Goal: Task Accomplishment & Management: Complete application form

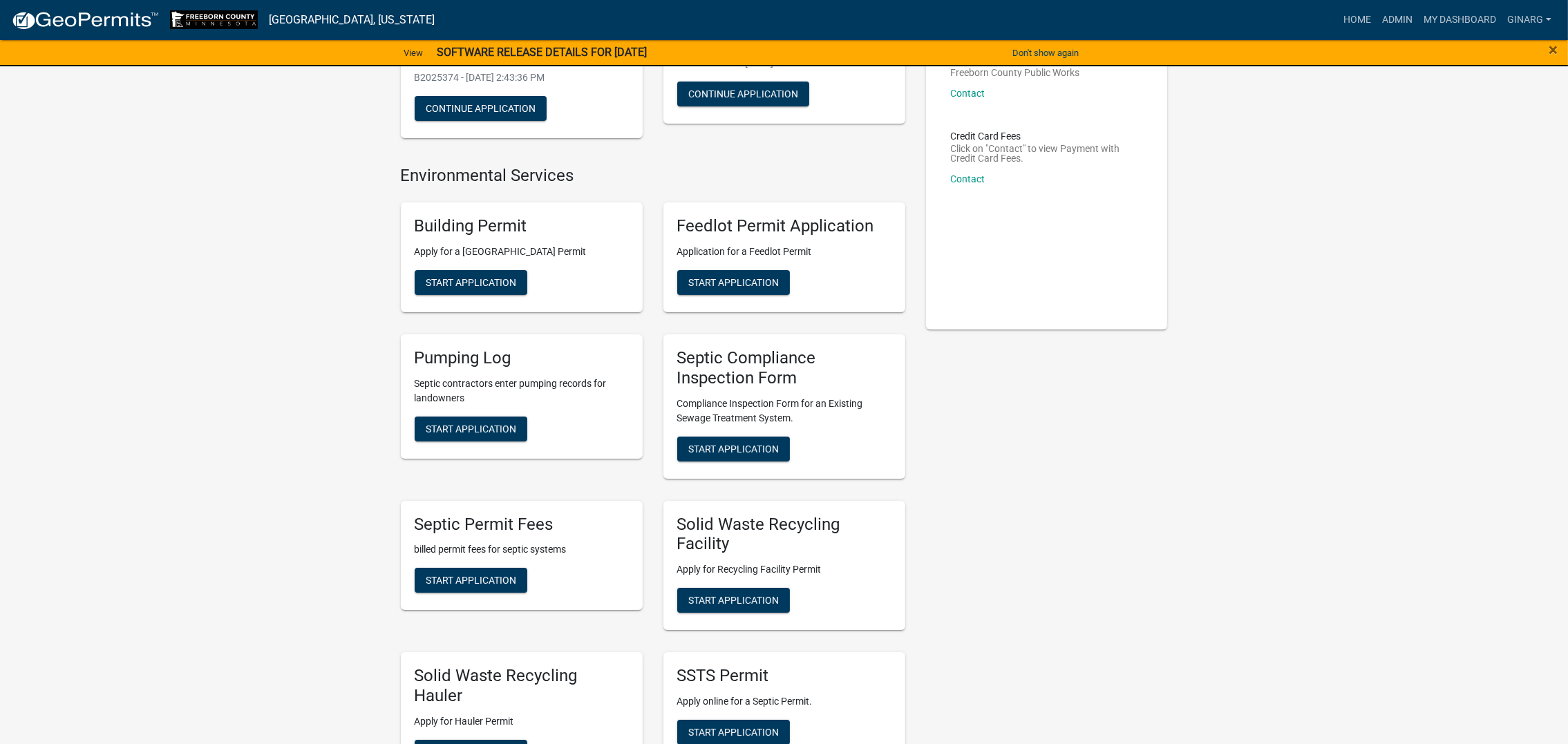
scroll to position [517, 0]
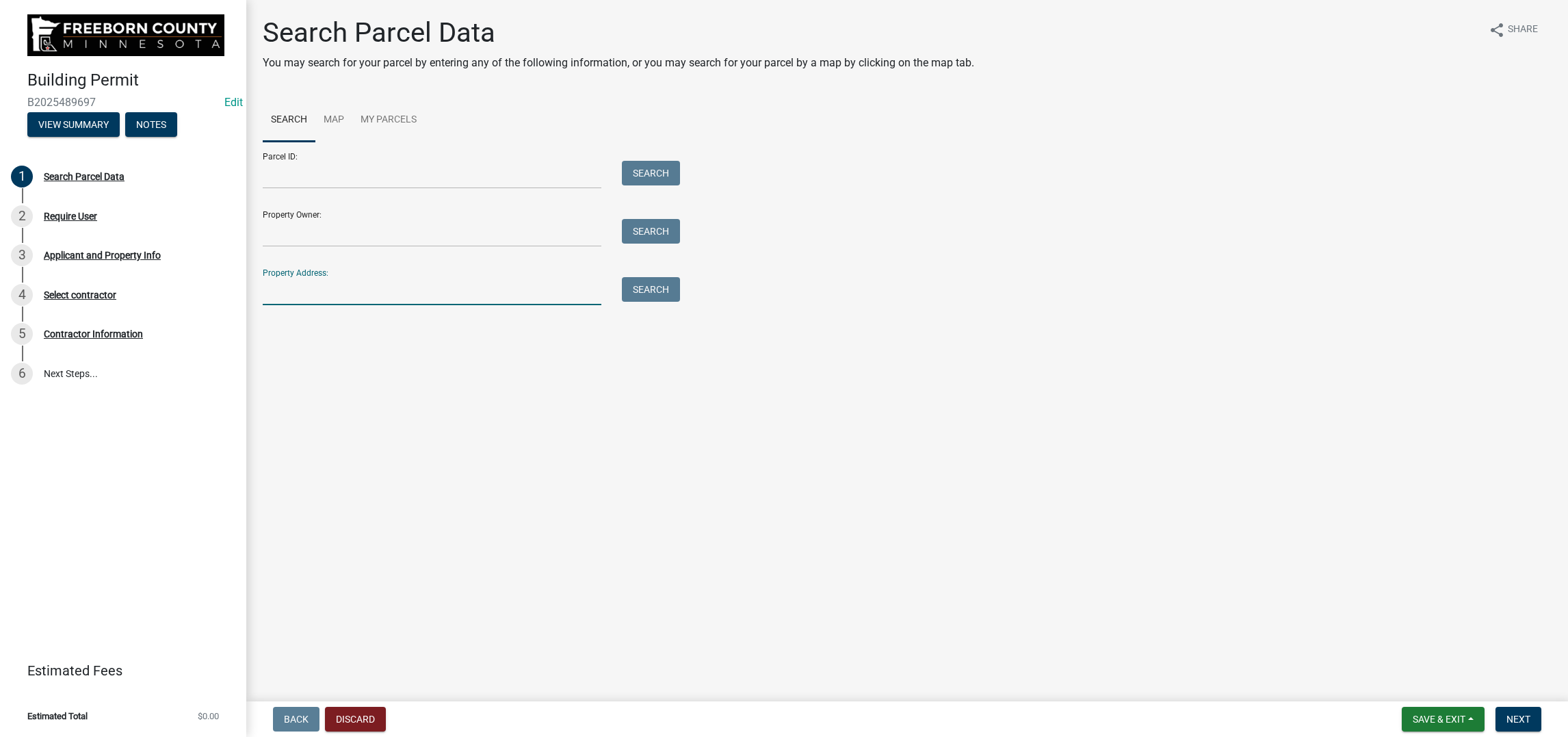
click at [309, 305] on input "Property Address:" at bounding box center [432, 291] width 339 height 28
type input "29300"
click at [655, 302] on button "Search" at bounding box center [651, 289] width 58 height 25
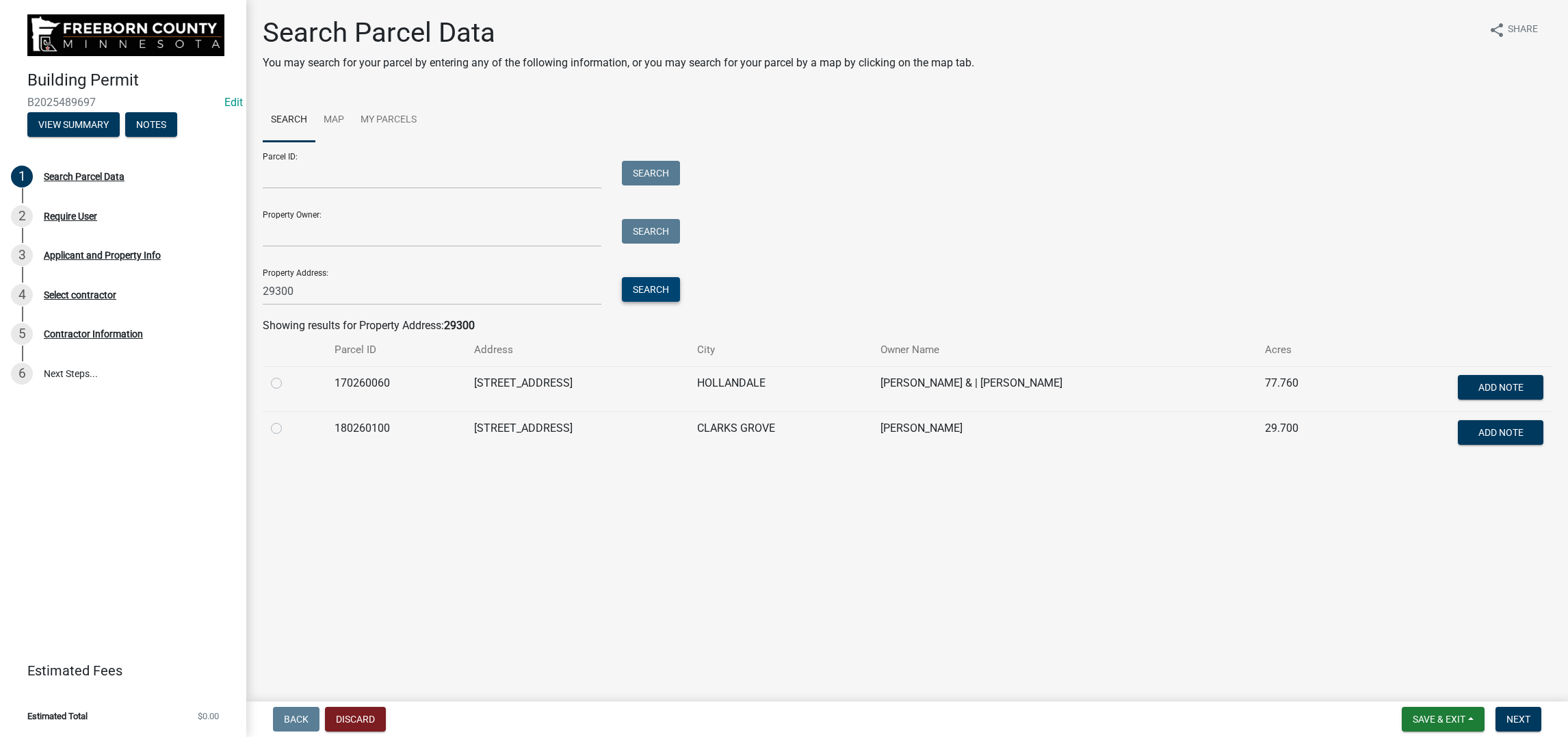
scroll to position [91, 0]
click at [288, 420] on label at bounding box center [288, 420] width 0 height 0
click at [288, 429] on input "radio" at bounding box center [292, 424] width 9 height 9
radio input "true"
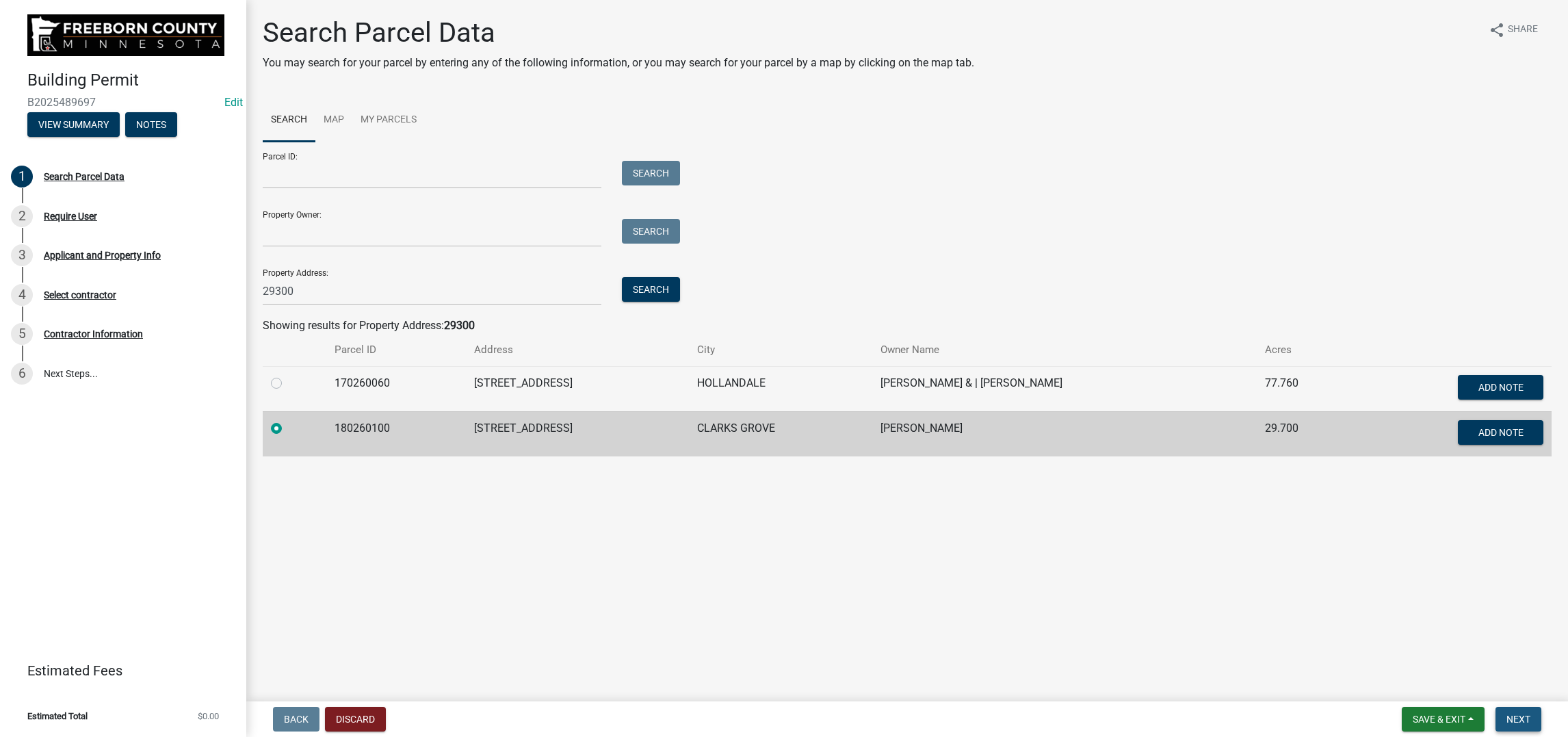
click at [1506, 714] on span "Next" at bounding box center [1517, 719] width 24 height 11
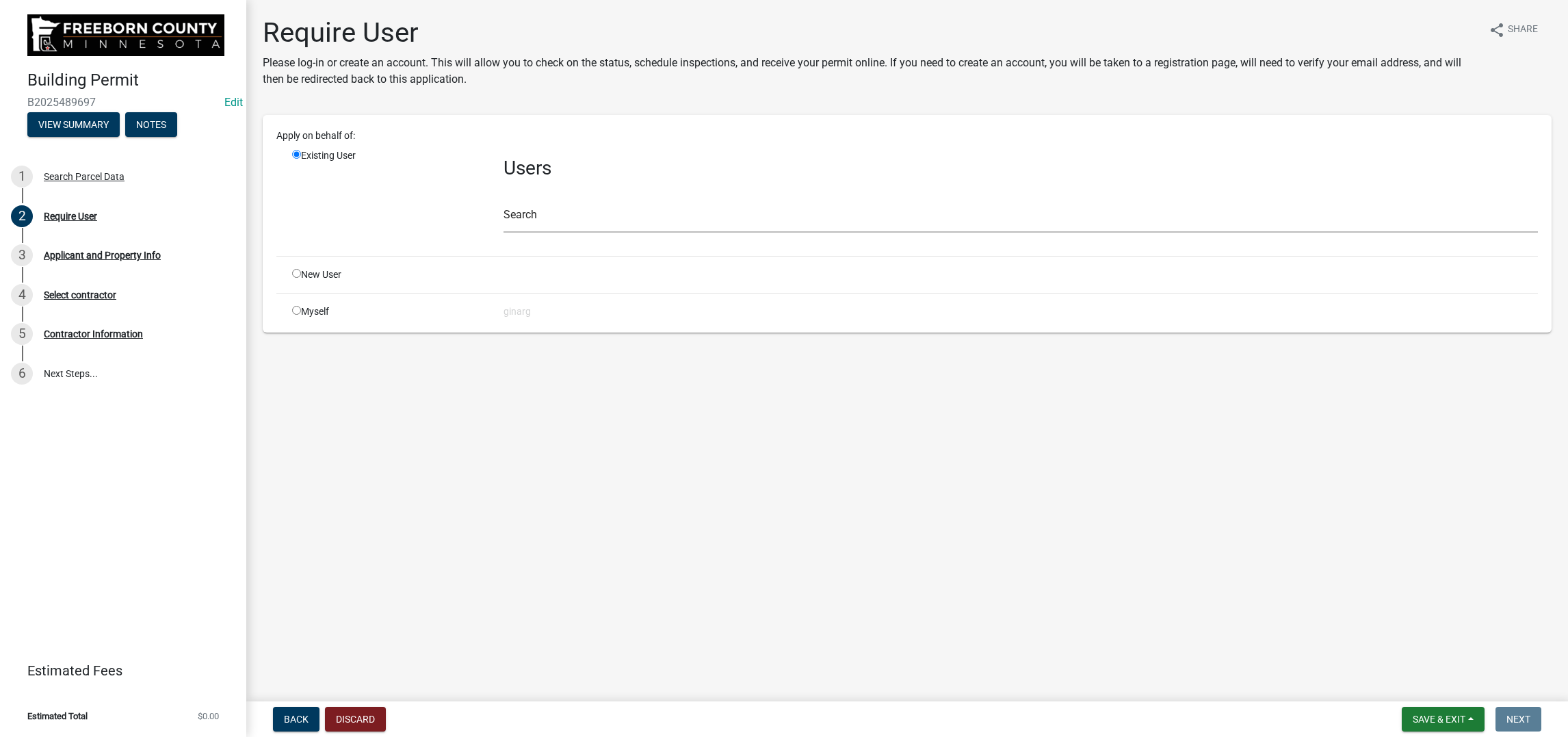
click at [301, 315] on input "radio" at bounding box center [296, 310] width 9 height 9
radio input "true"
radio input "false"
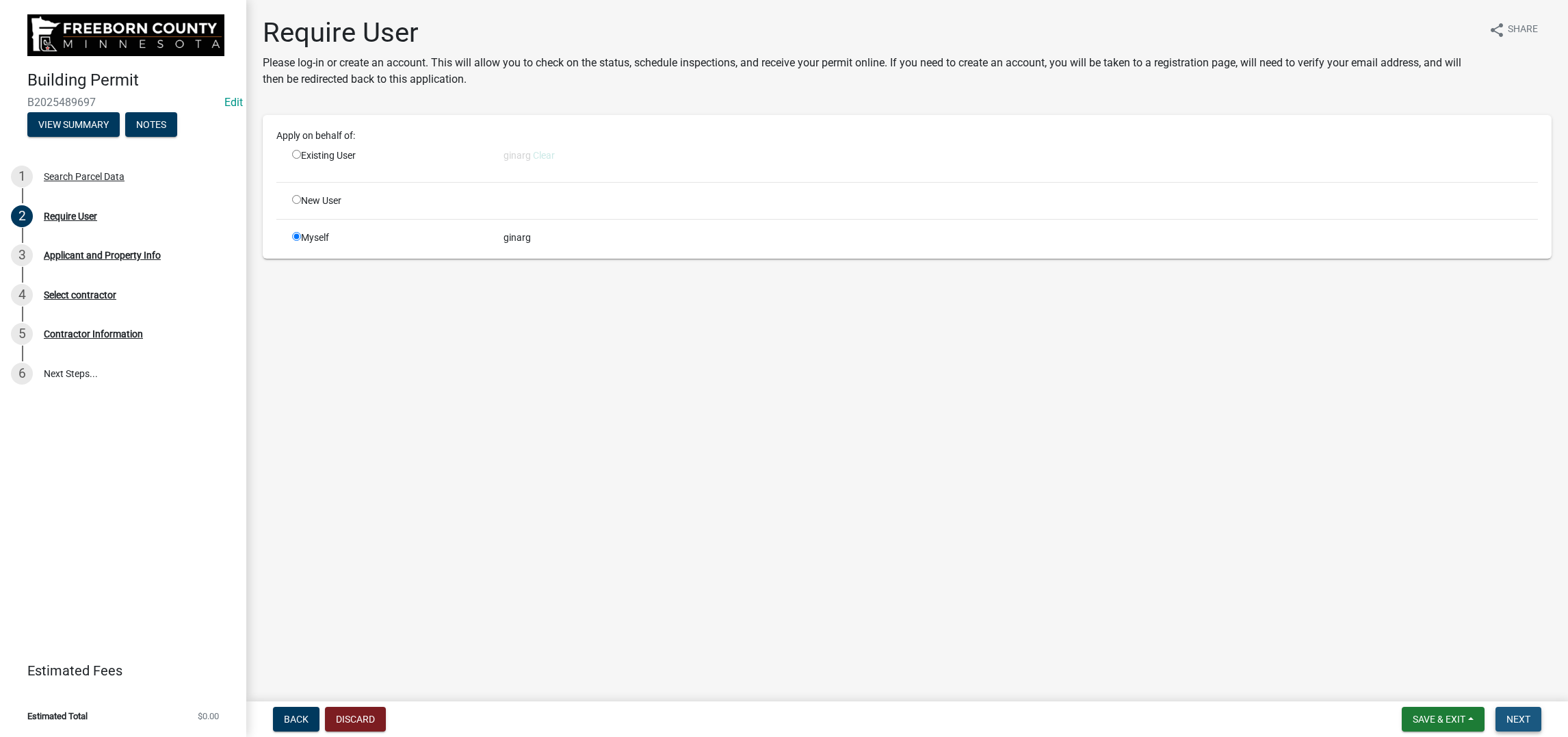
click at [1506, 714] on span "Next" at bounding box center [1517, 719] width 24 height 11
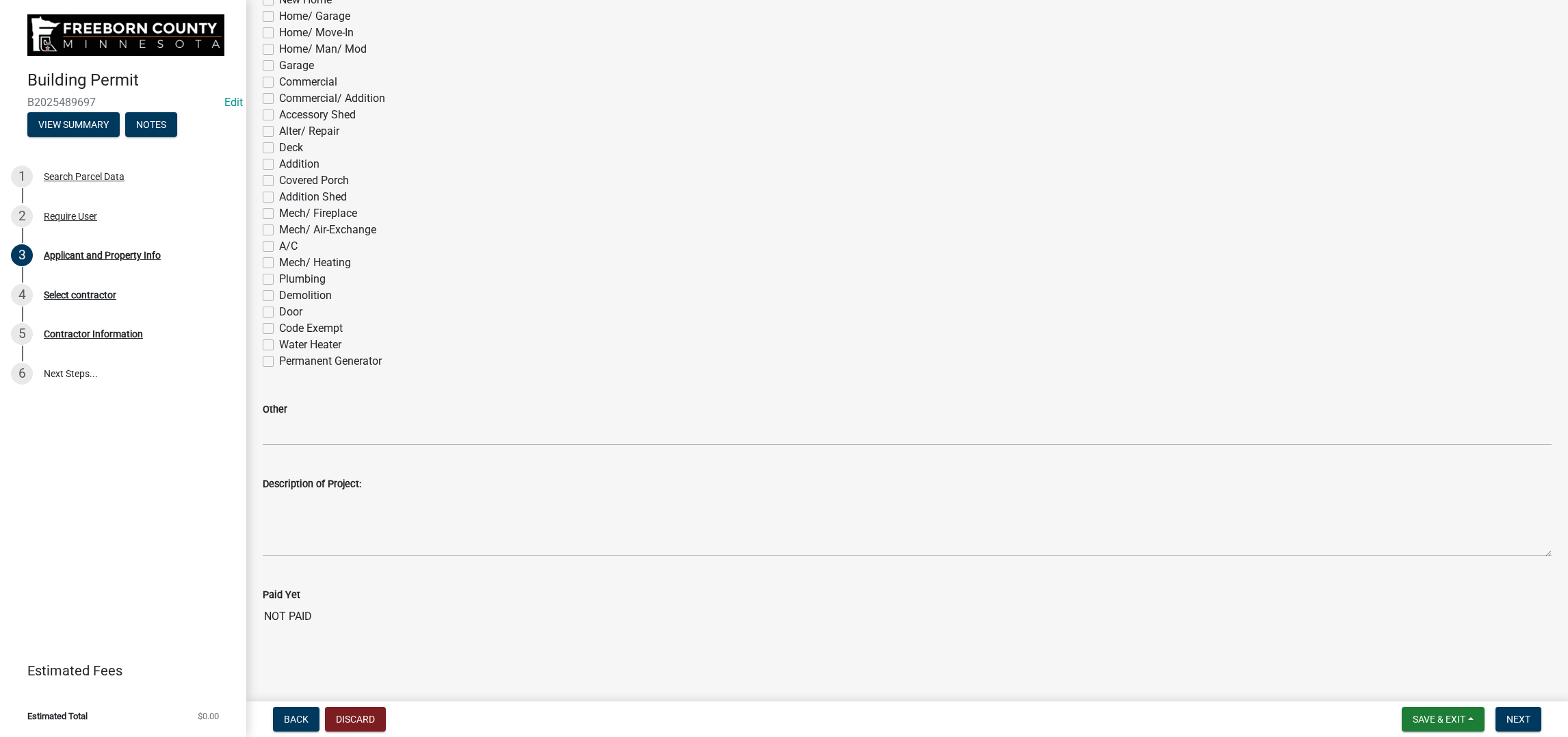
scroll to position [821, 0]
checkbox input "true"
checkbox input "false"
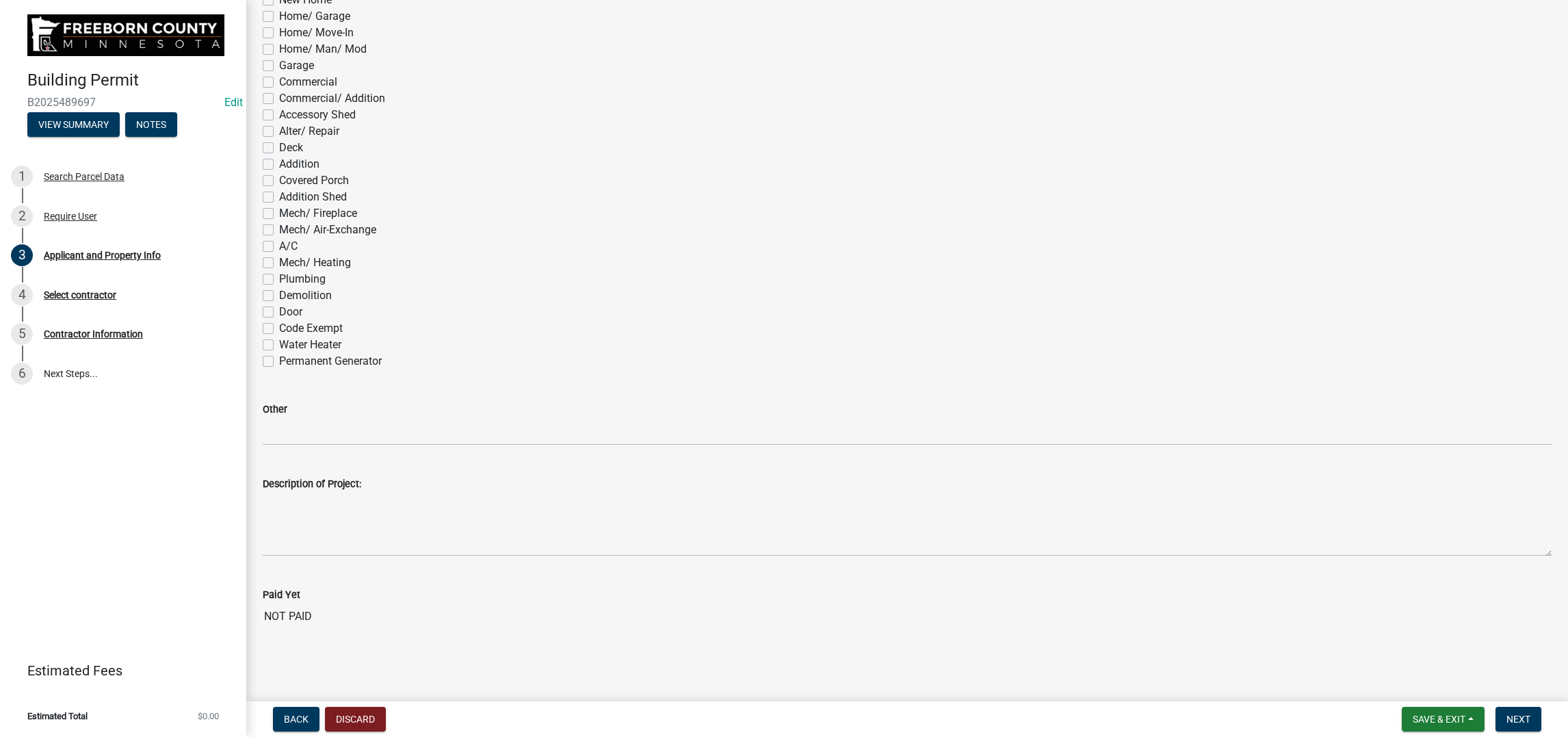
checkbox input "false"
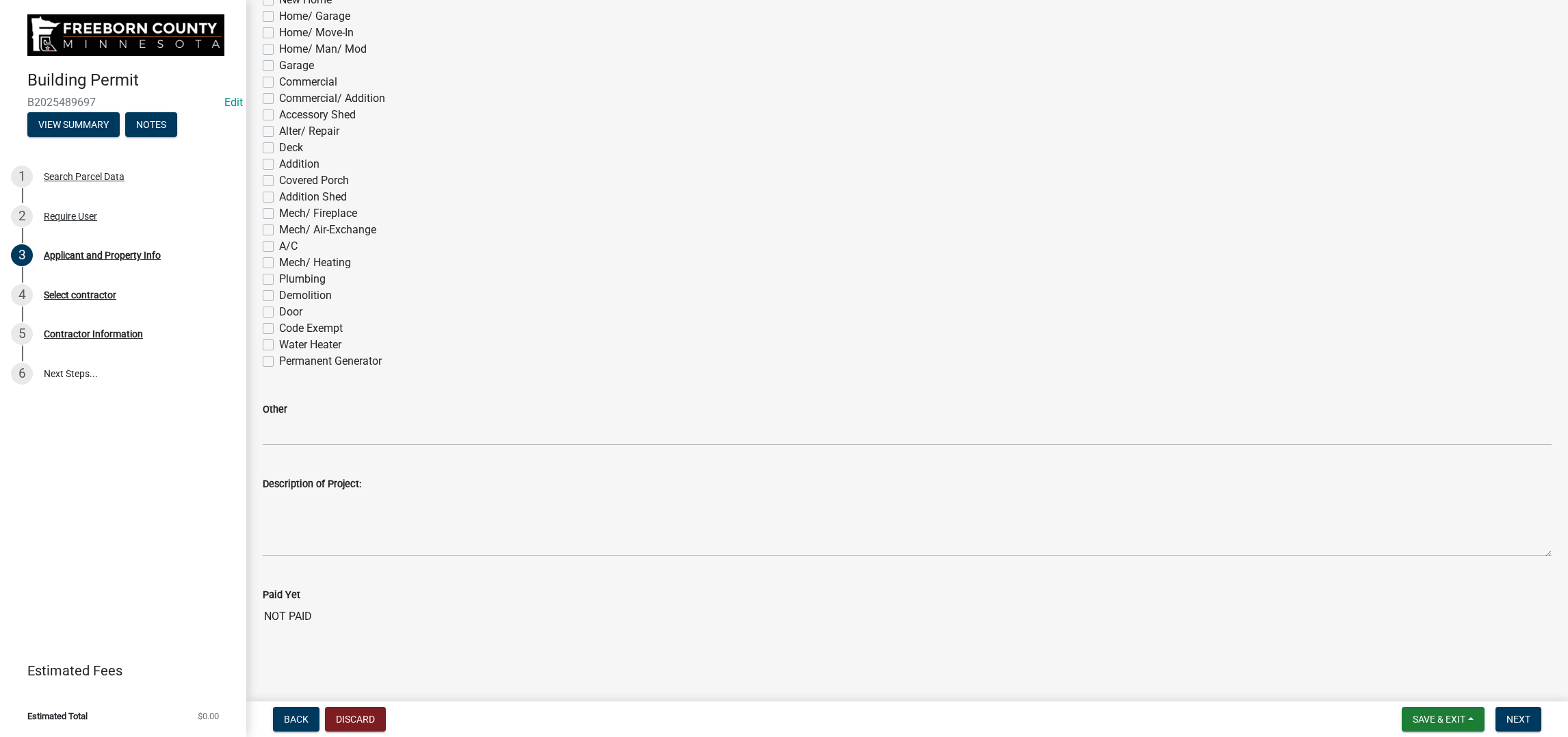
checkbox input "false"
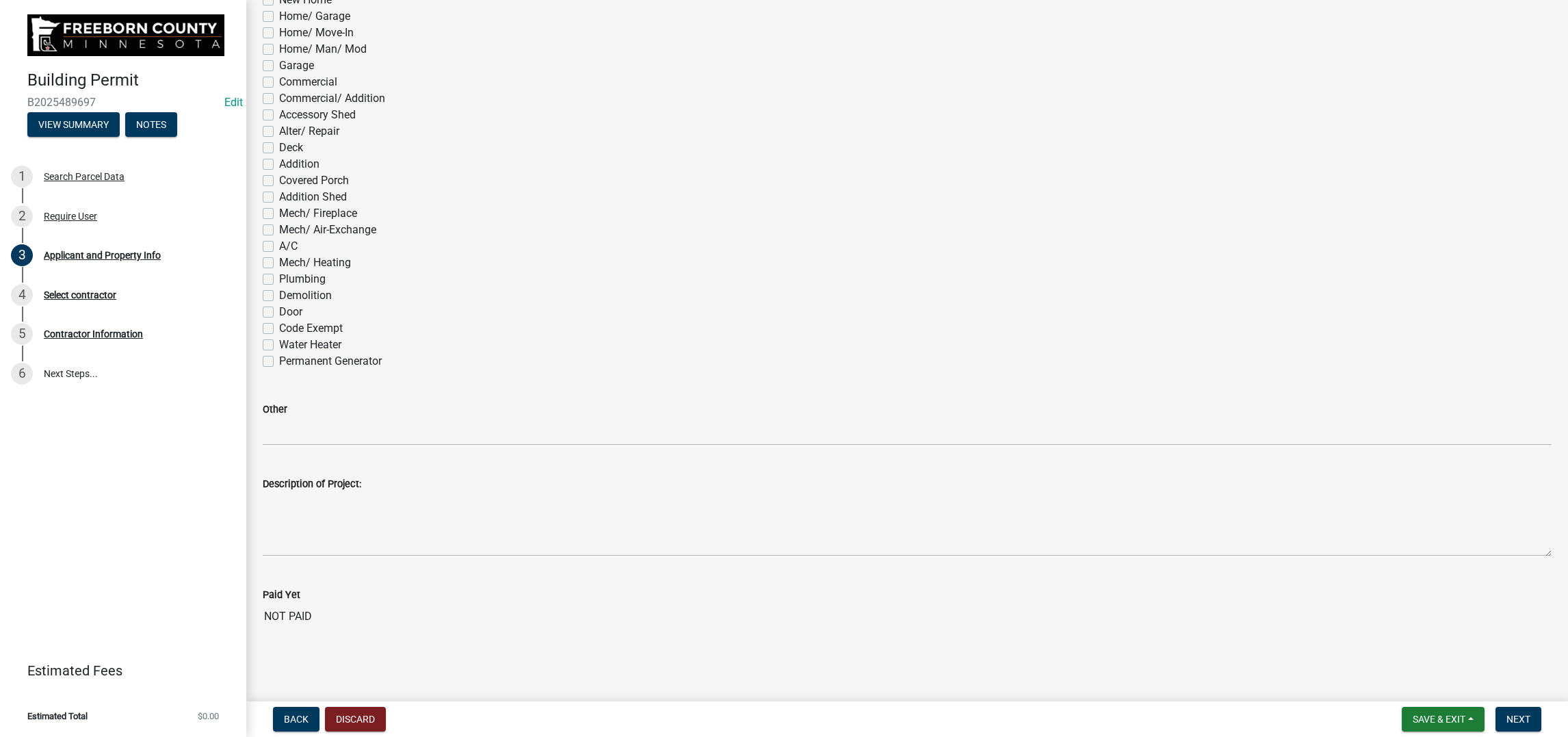
checkbox input "false"
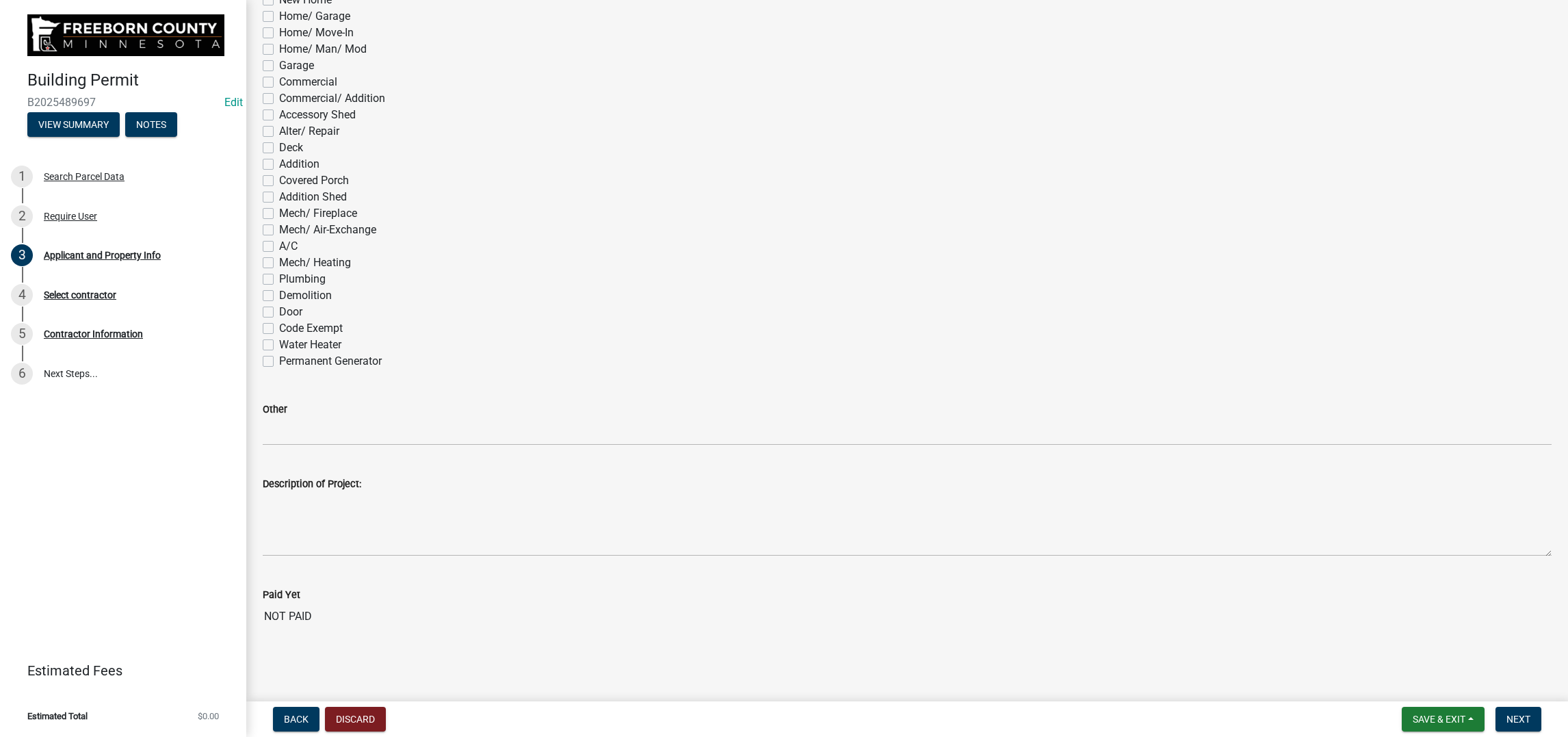
checkbox input "false"
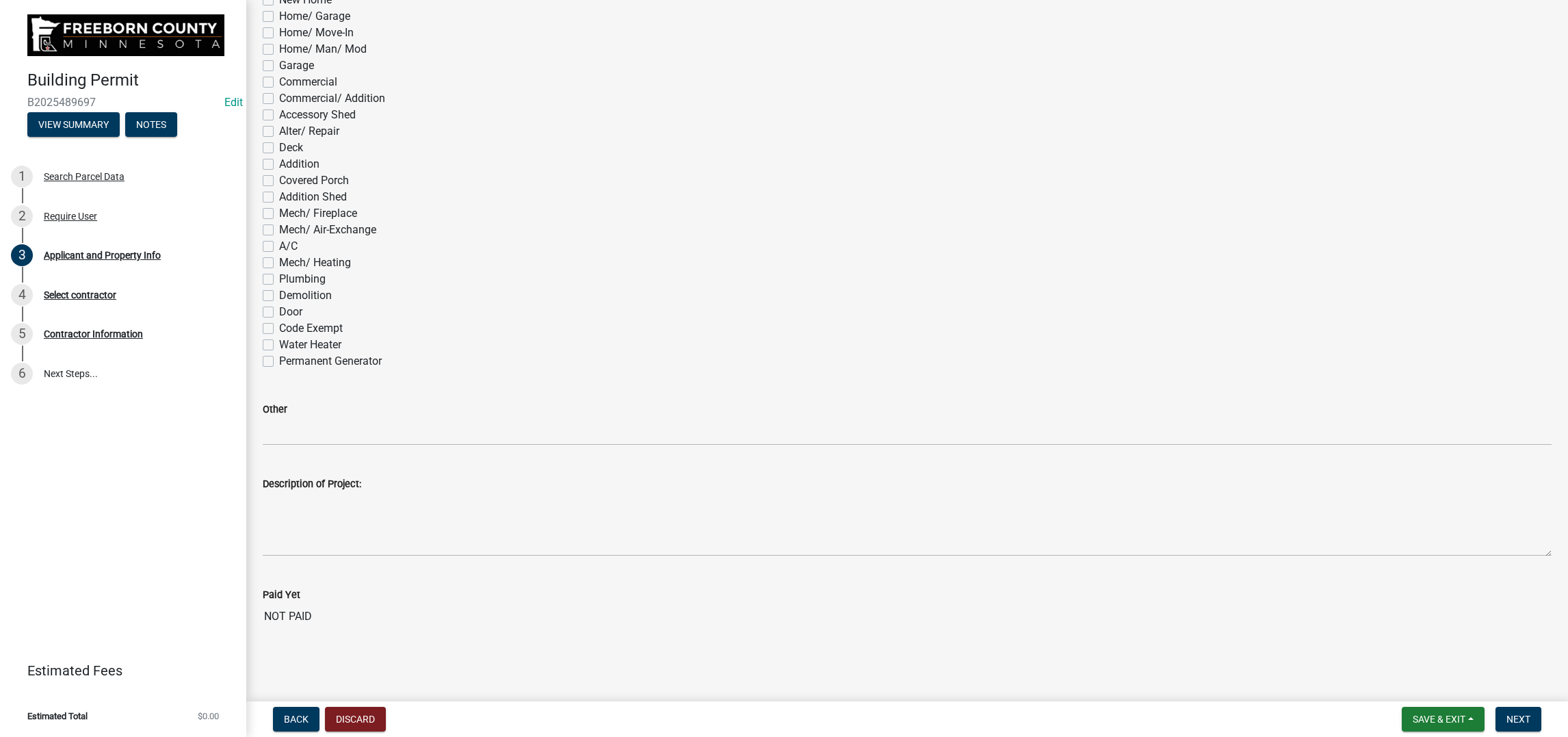
checkbox input "false"
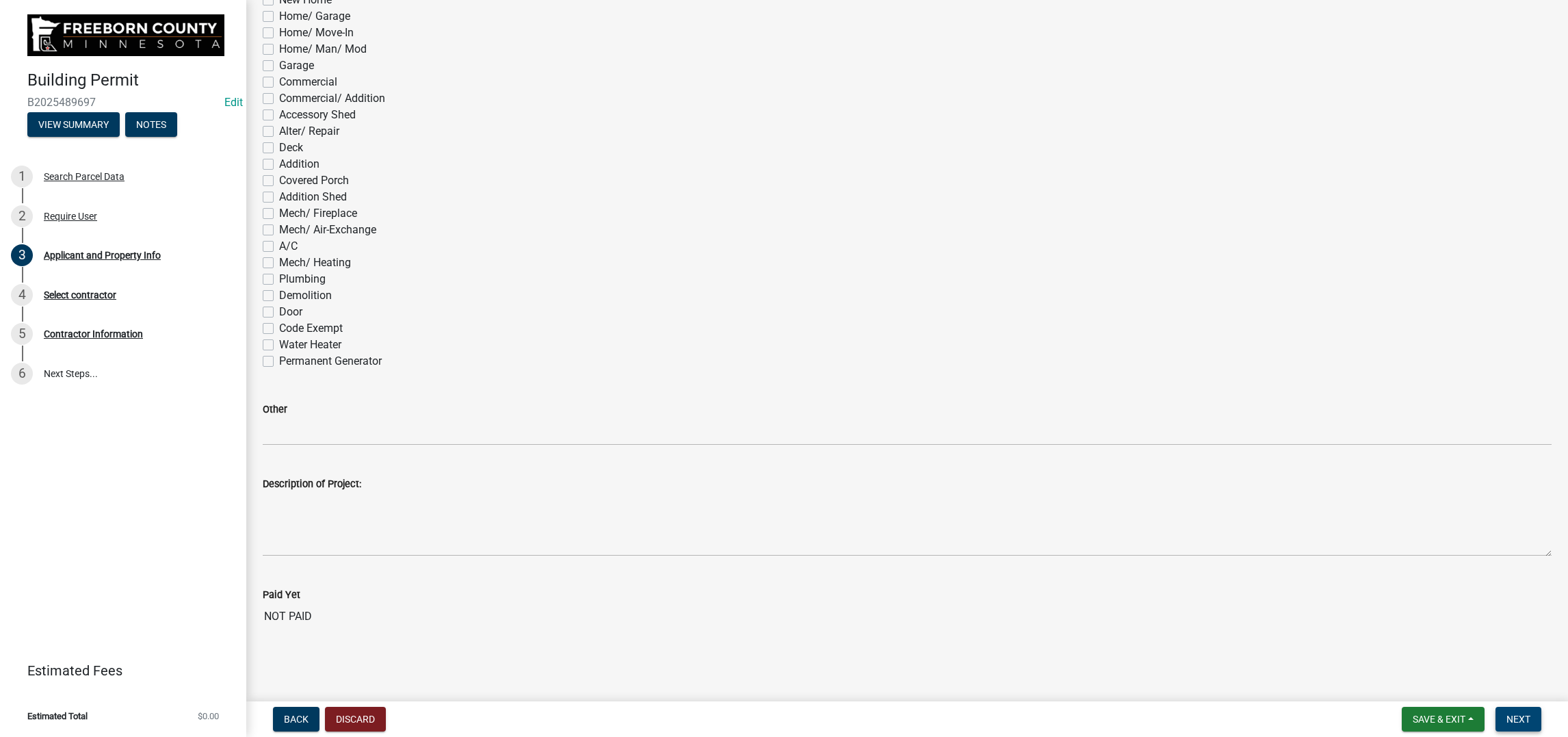
drag, startPoint x: 1503, startPoint y: 707, endPoint x: 1492, endPoint y: 703, distance: 11.7
click at [1506, 714] on span "Next" at bounding box center [1517, 719] width 24 height 11
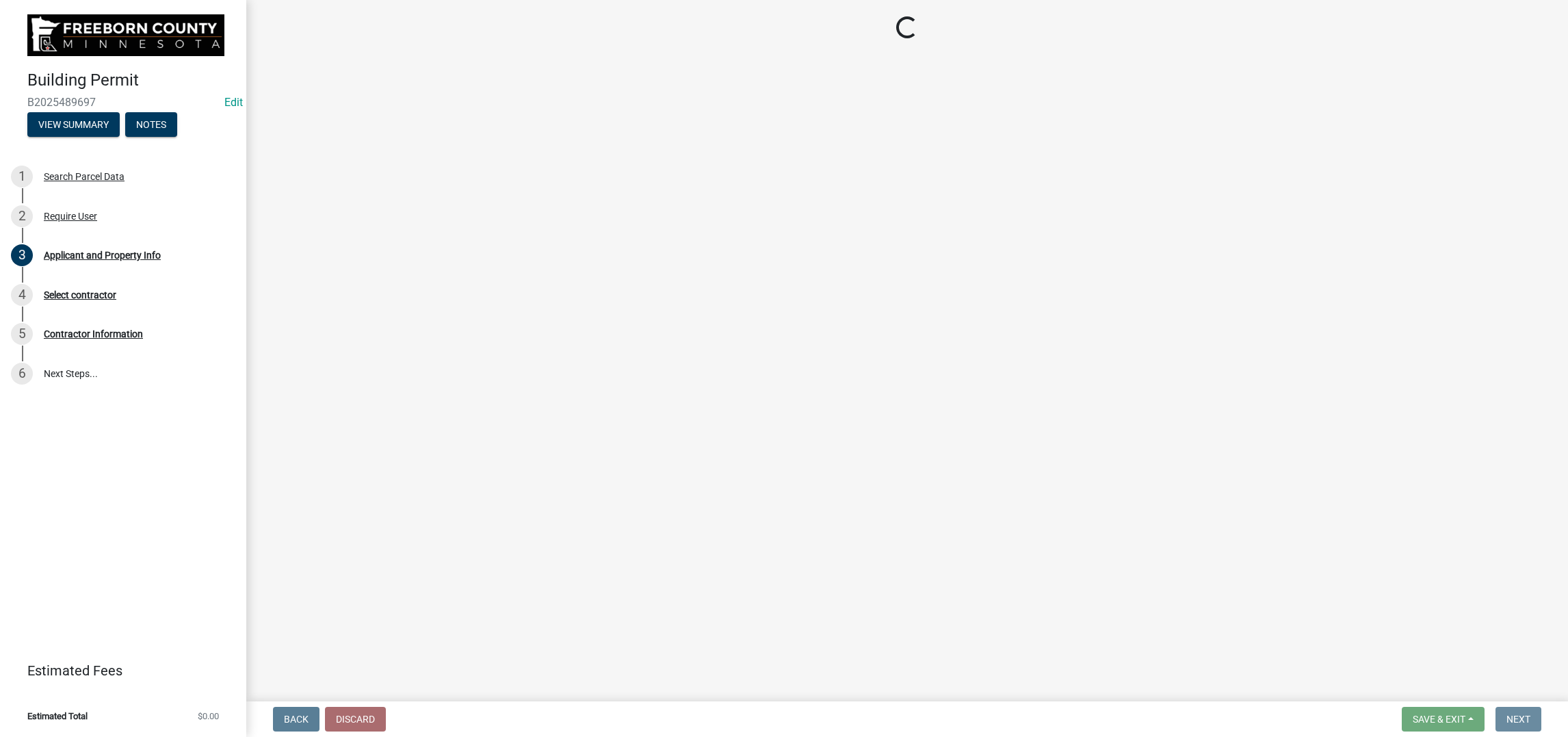
scroll to position [0, 0]
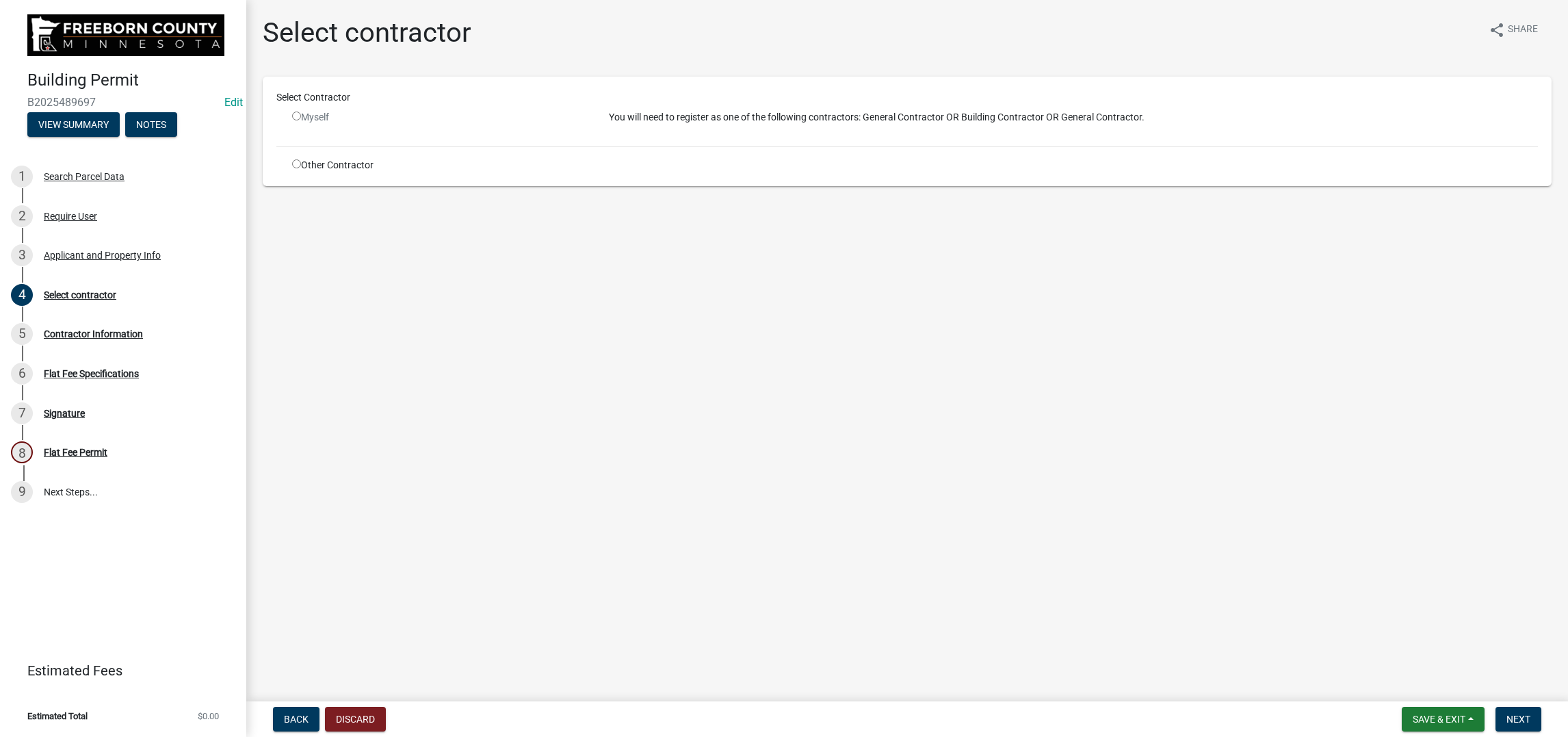
click at [301, 168] on input "radio" at bounding box center [296, 163] width 9 height 9
radio input "true"
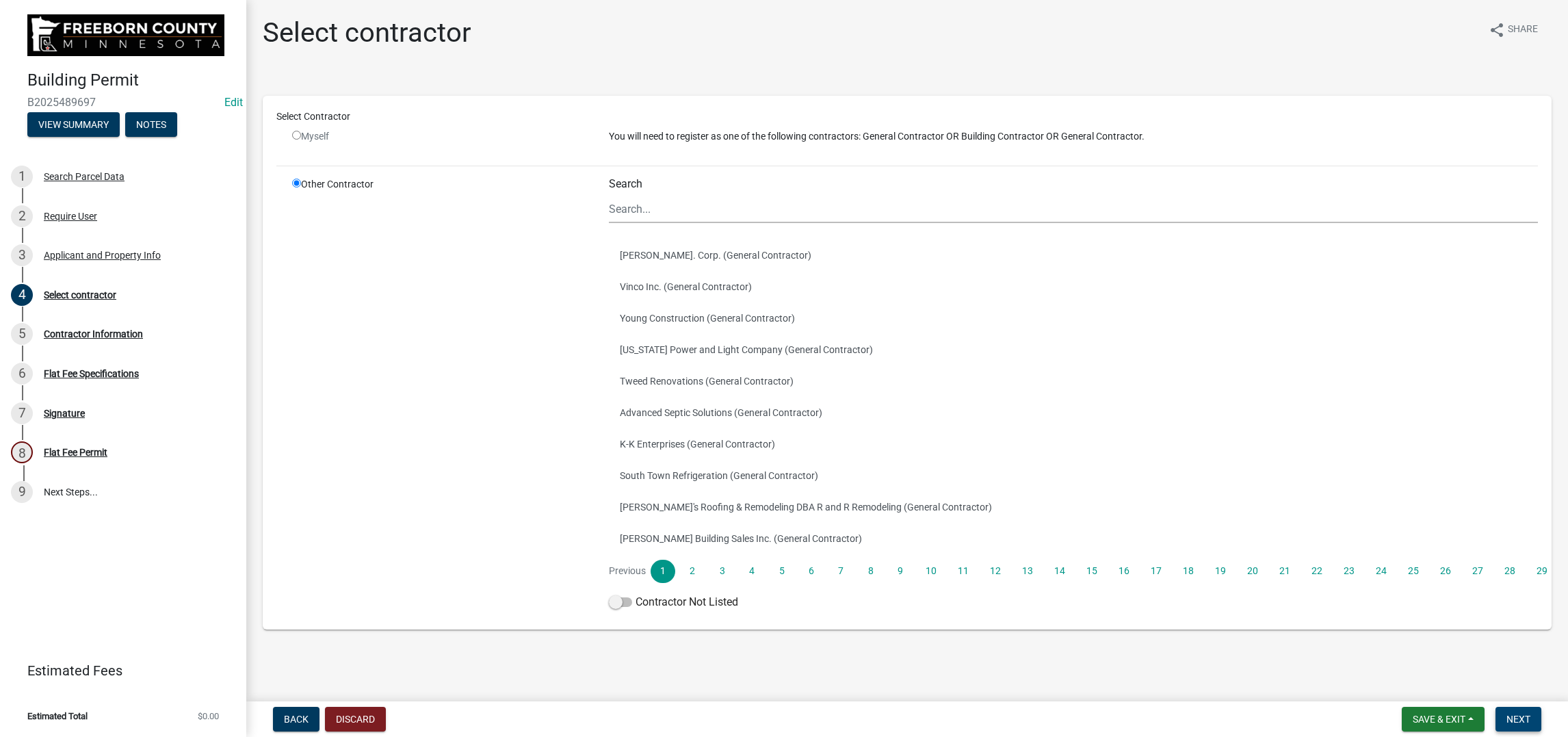
drag, startPoint x: 1495, startPoint y: 722, endPoint x: 1488, endPoint y: 707, distance: 16.6
click at [1495, 720] on button "Next" at bounding box center [1517, 720] width 46 height 25
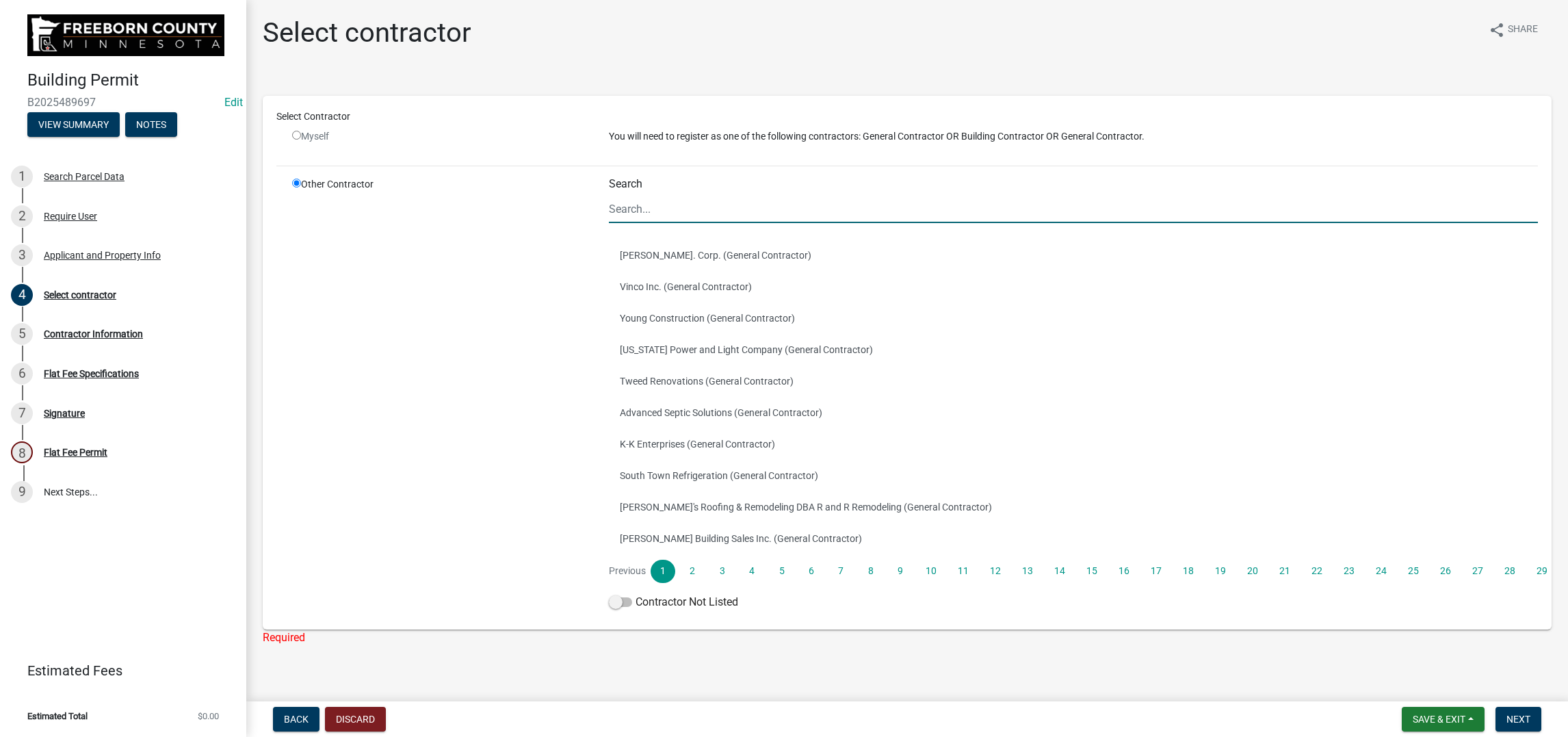
click at [650, 223] on input "Search" at bounding box center [1072, 209] width 929 height 28
type input "r"
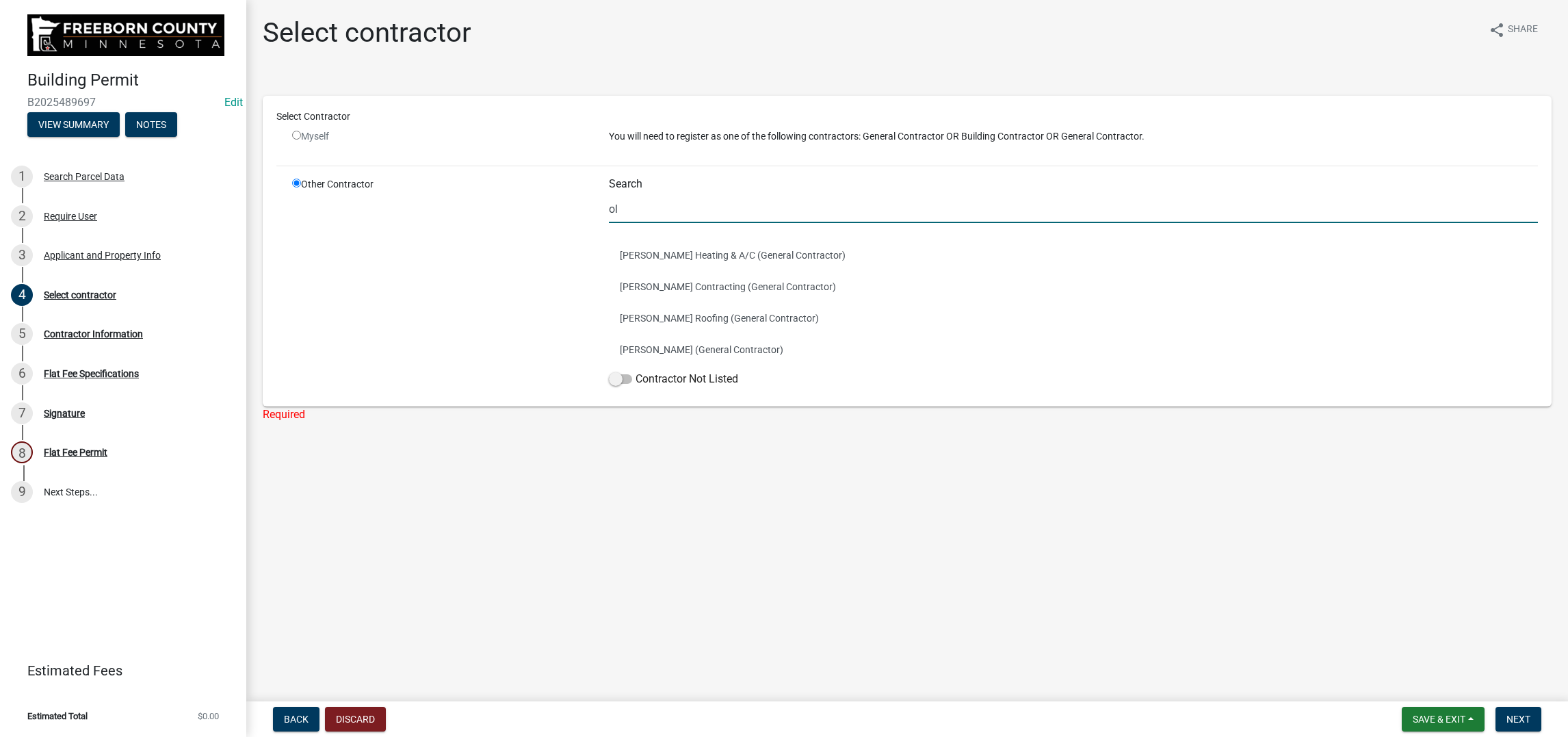
type input "o"
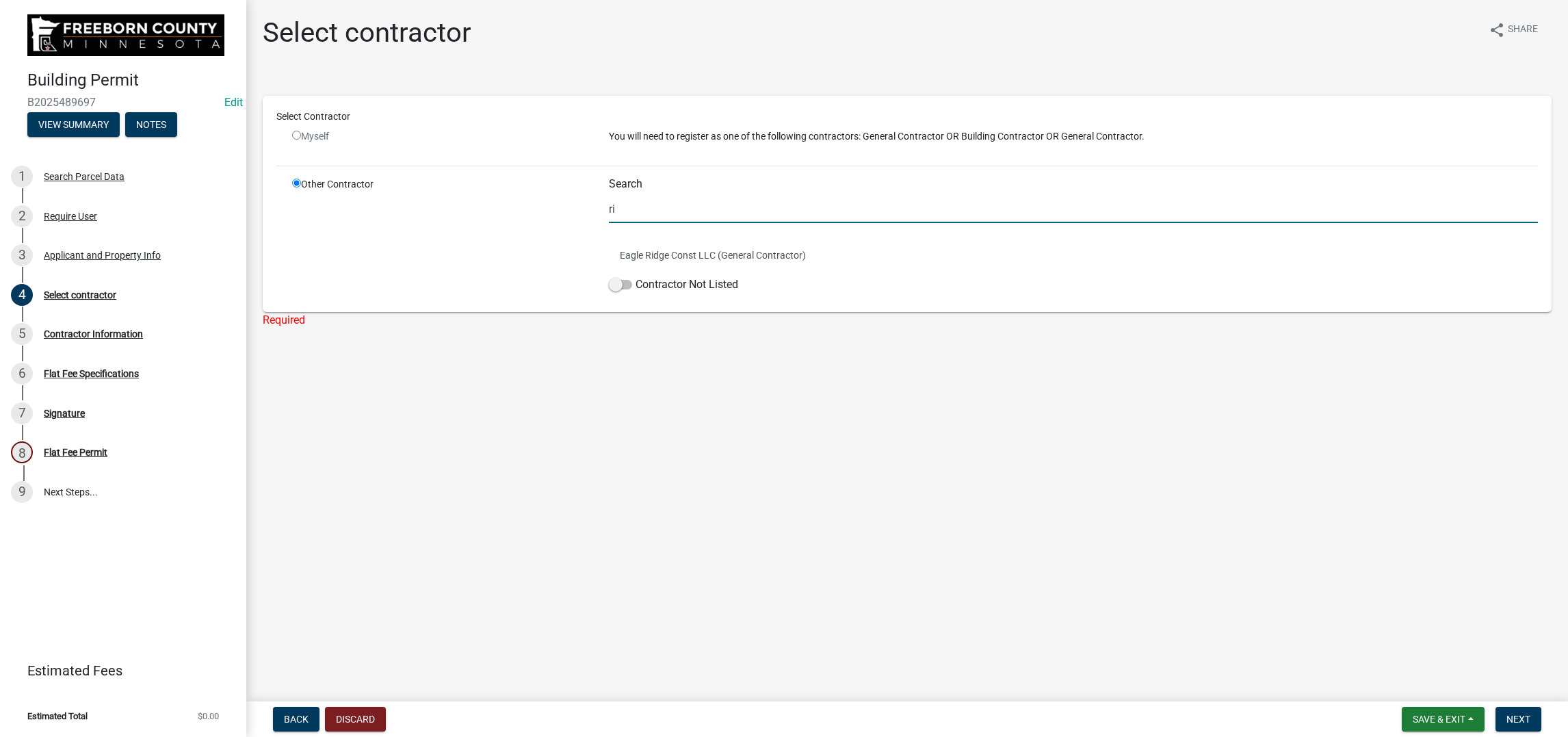
type input "r"
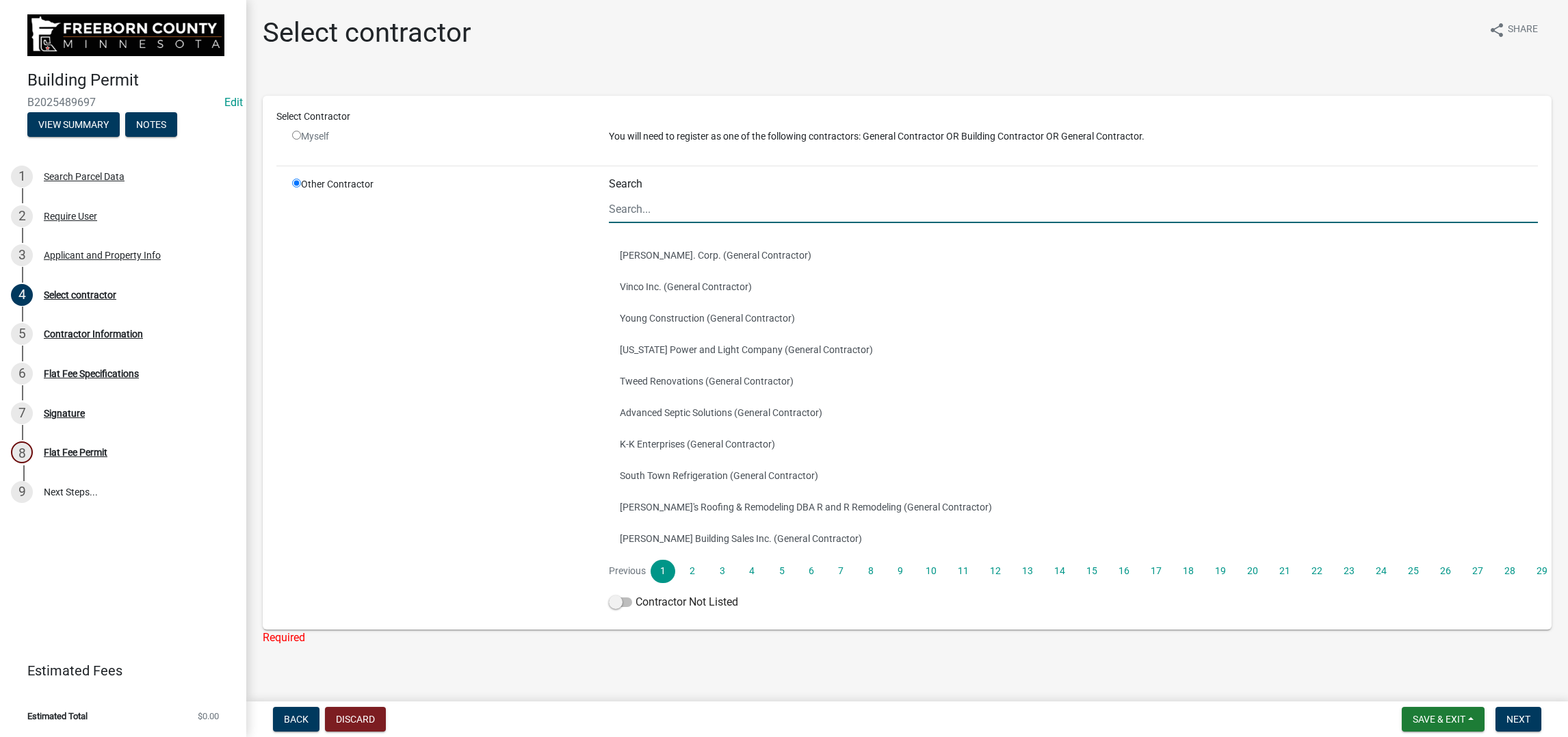
click at [369, 277] on div "Other Contractor" at bounding box center [440, 396] width 317 height 439
click at [1506, 714] on span "Next" at bounding box center [1517, 719] width 24 height 11
click at [649, 223] on input "Search" at bounding box center [1072, 209] width 929 height 28
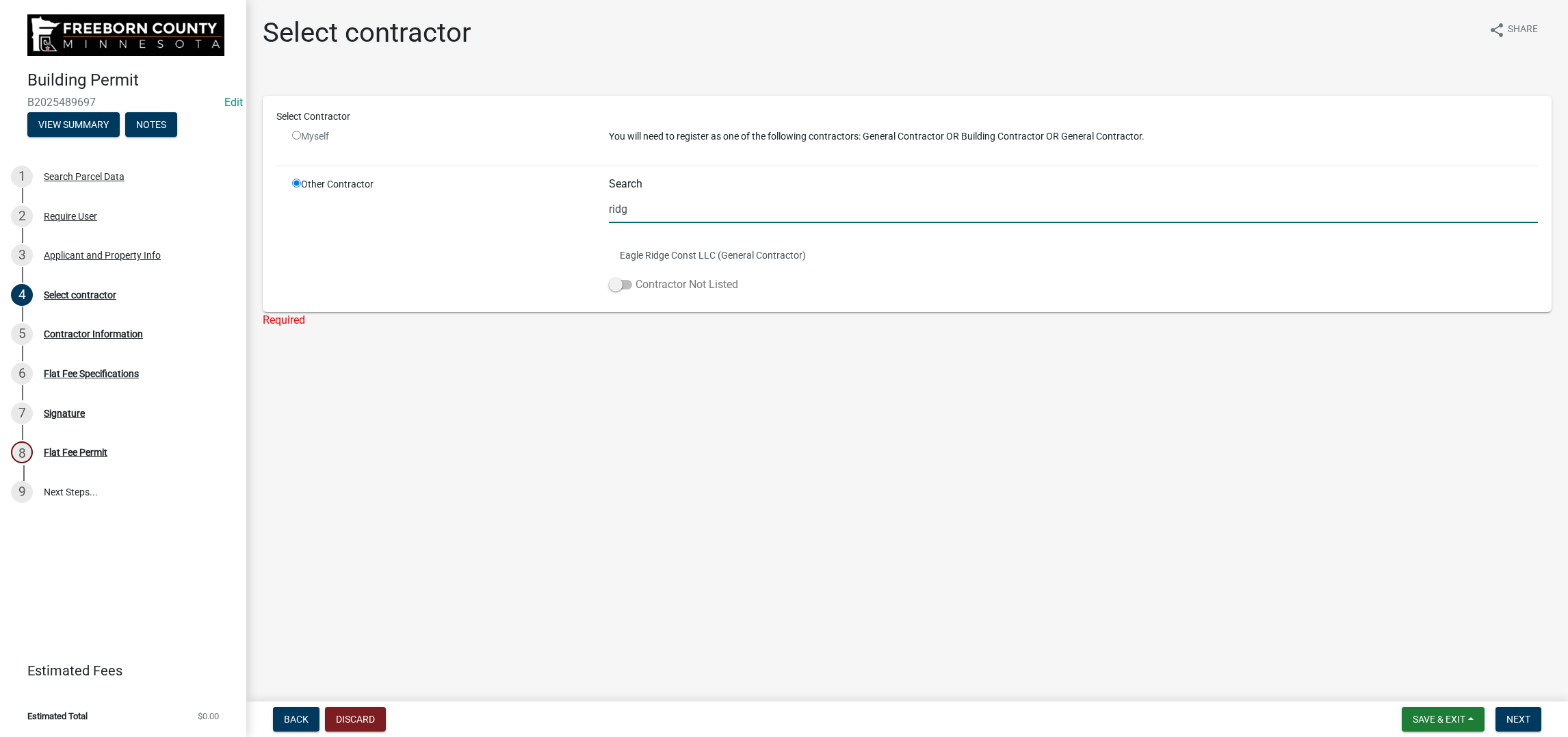
type input "ridg"
click at [738, 293] on label "Contractor Not Listed" at bounding box center [673, 284] width 129 height 17
click at [636, 276] on input "Contractor Not Listed" at bounding box center [636, 276] width 0 height 0
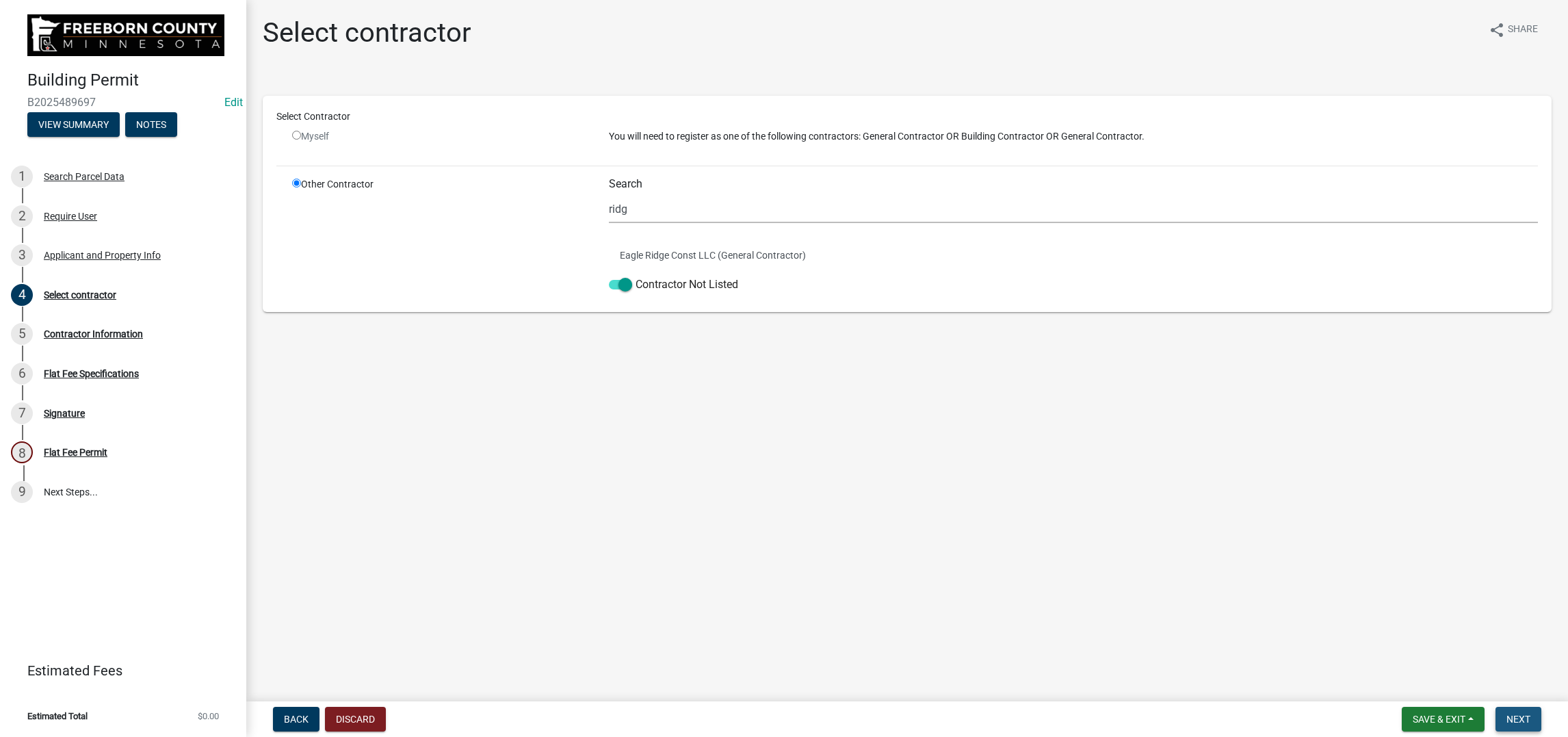
click at [1506, 714] on span "Next" at bounding box center [1517, 719] width 24 height 11
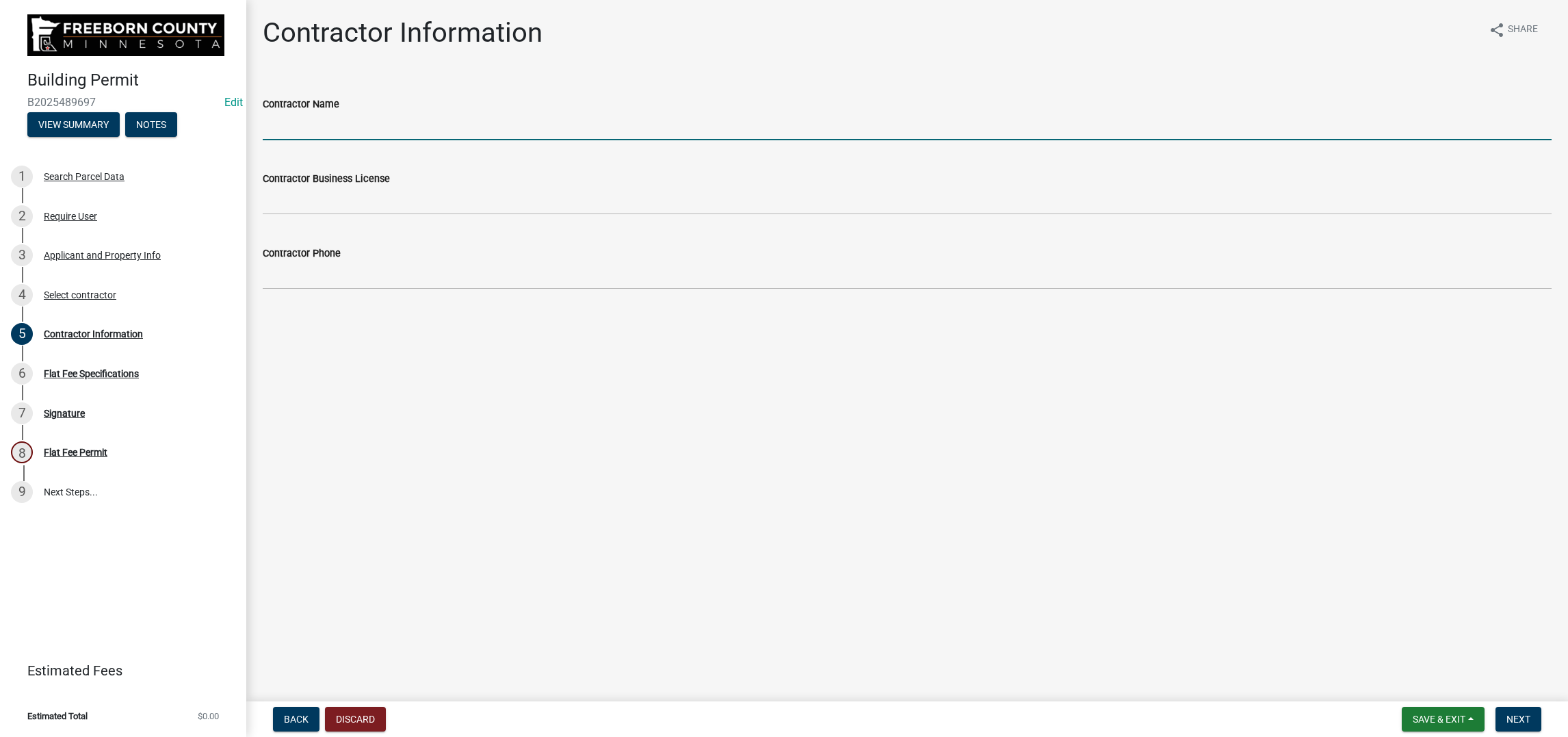
click at [303, 140] on input "Contractor Name" at bounding box center [907, 126] width 1289 height 28
click at [421, 140] on input "RidgeLine Roofing" at bounding box center [907, 126] width 1289 height 28
type input "RidgeLine Roofing, [STREET_ADDRESS]"
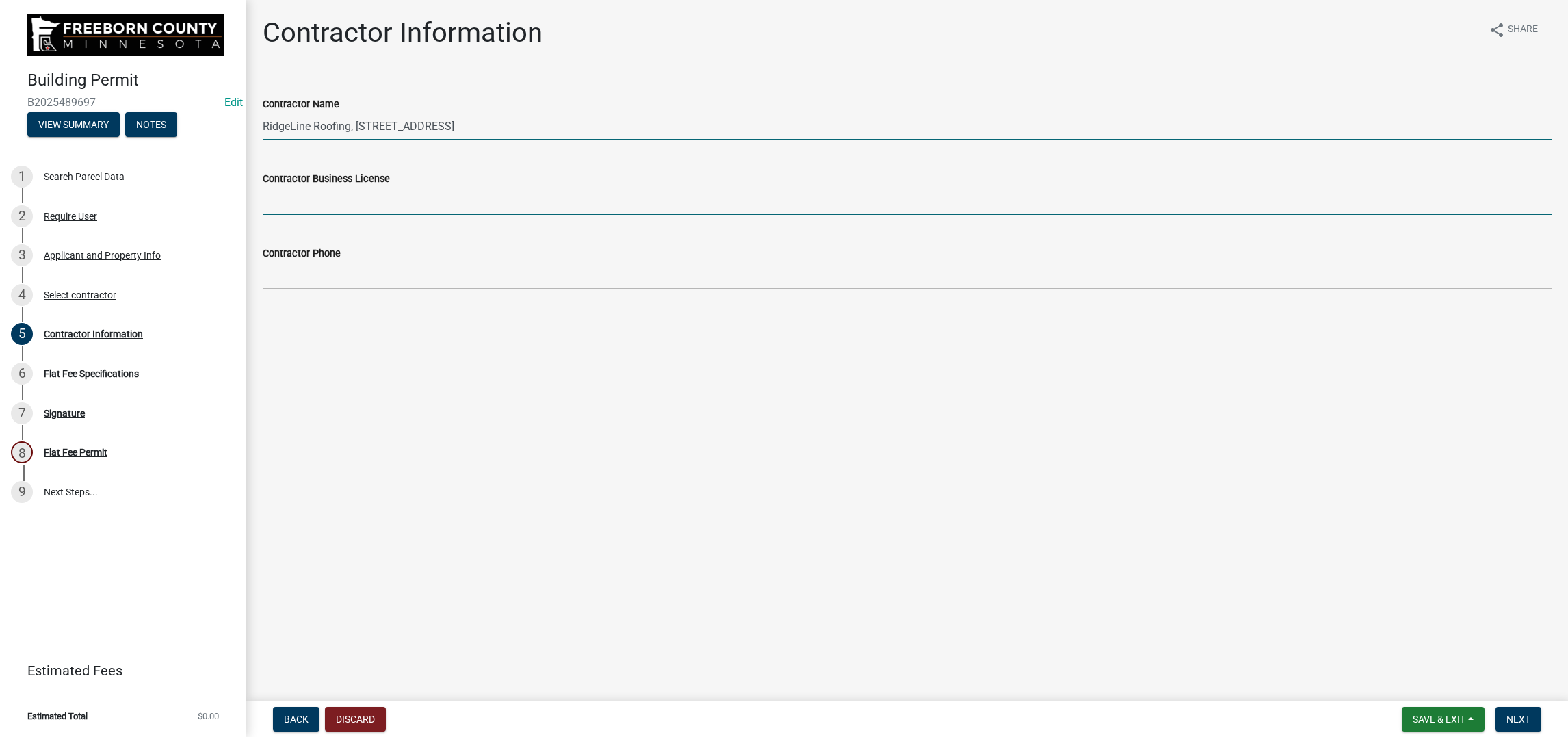
click at [327, 215] on input "Contractor Business License" at bounding box center [907, 201] width 1289 height 28
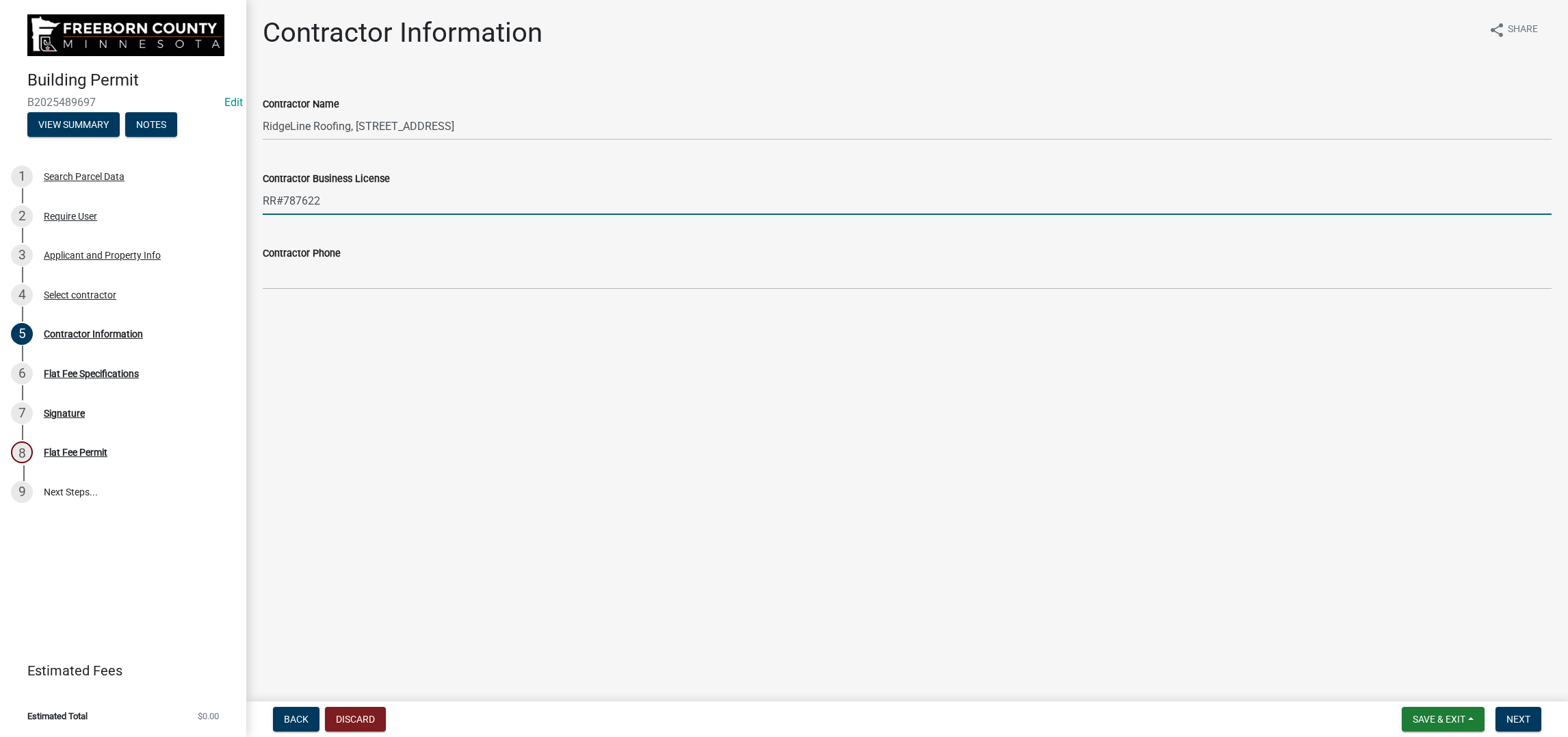
type input "RR#787622"
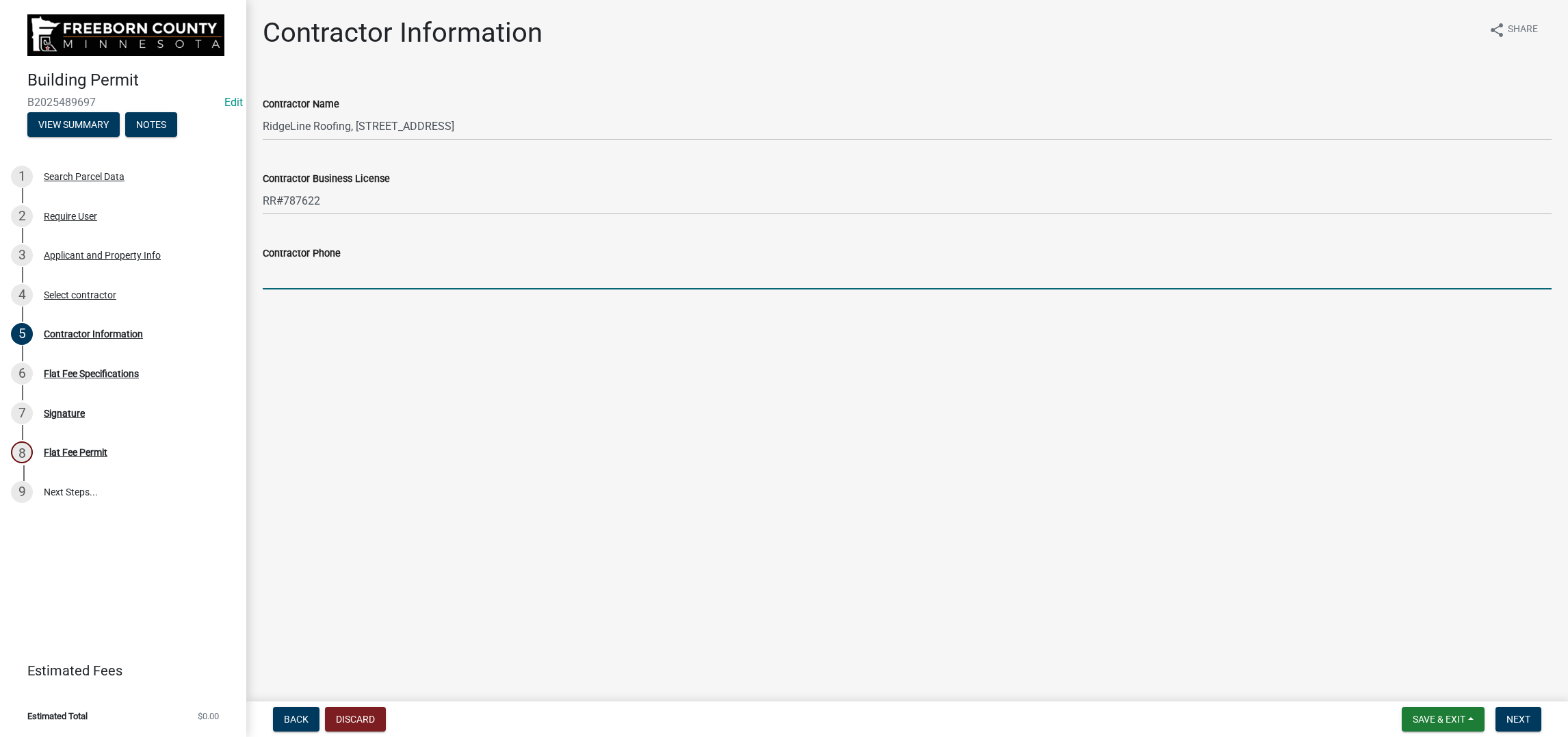
click at [293, 289] on input "Contractor Phone" at bounding box center [907, 275] width 1289 height 28
type input "[PHONE_NUMBER]"
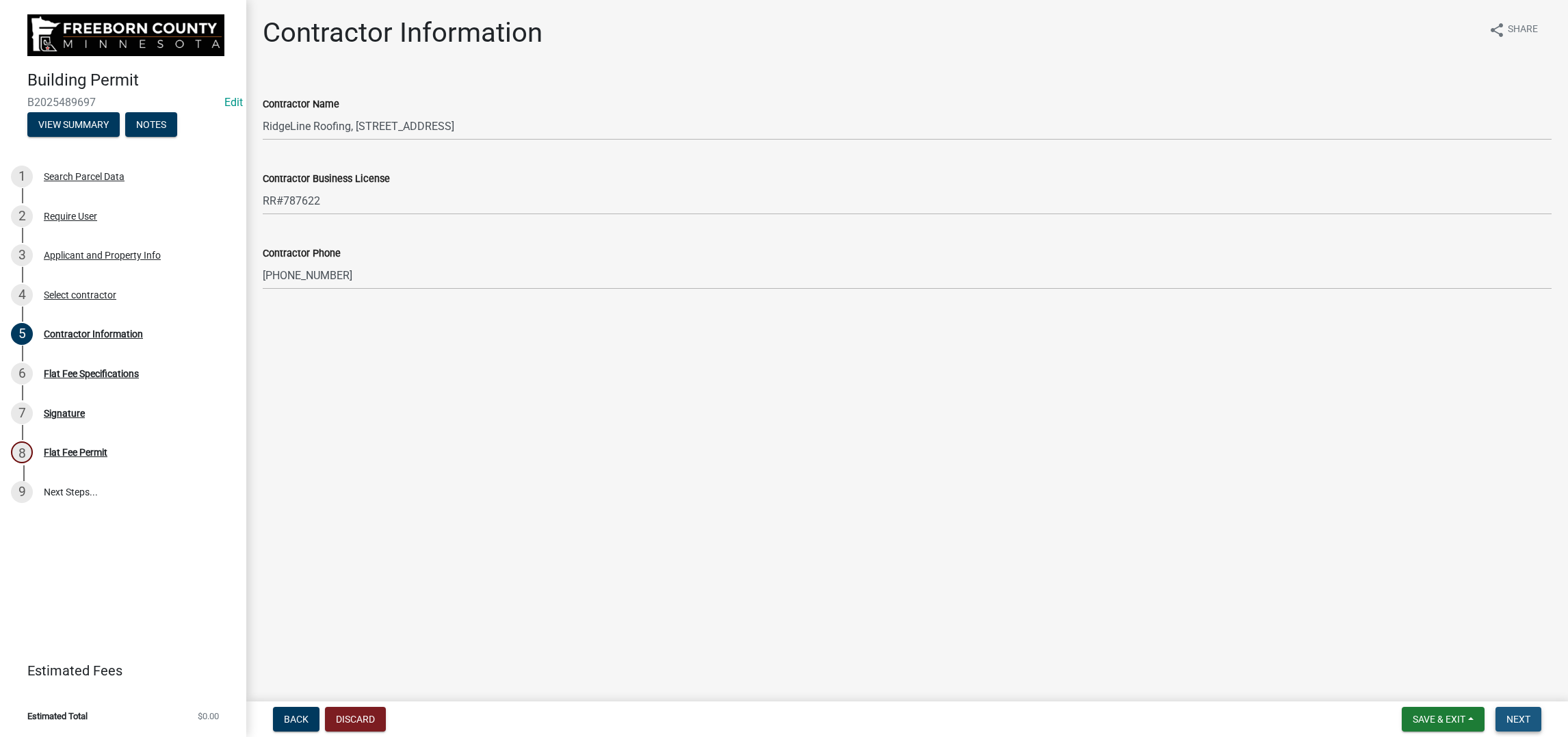
click at [1506, 714] on span "Next" at bounding box center [1517, 719] width 24 height 11
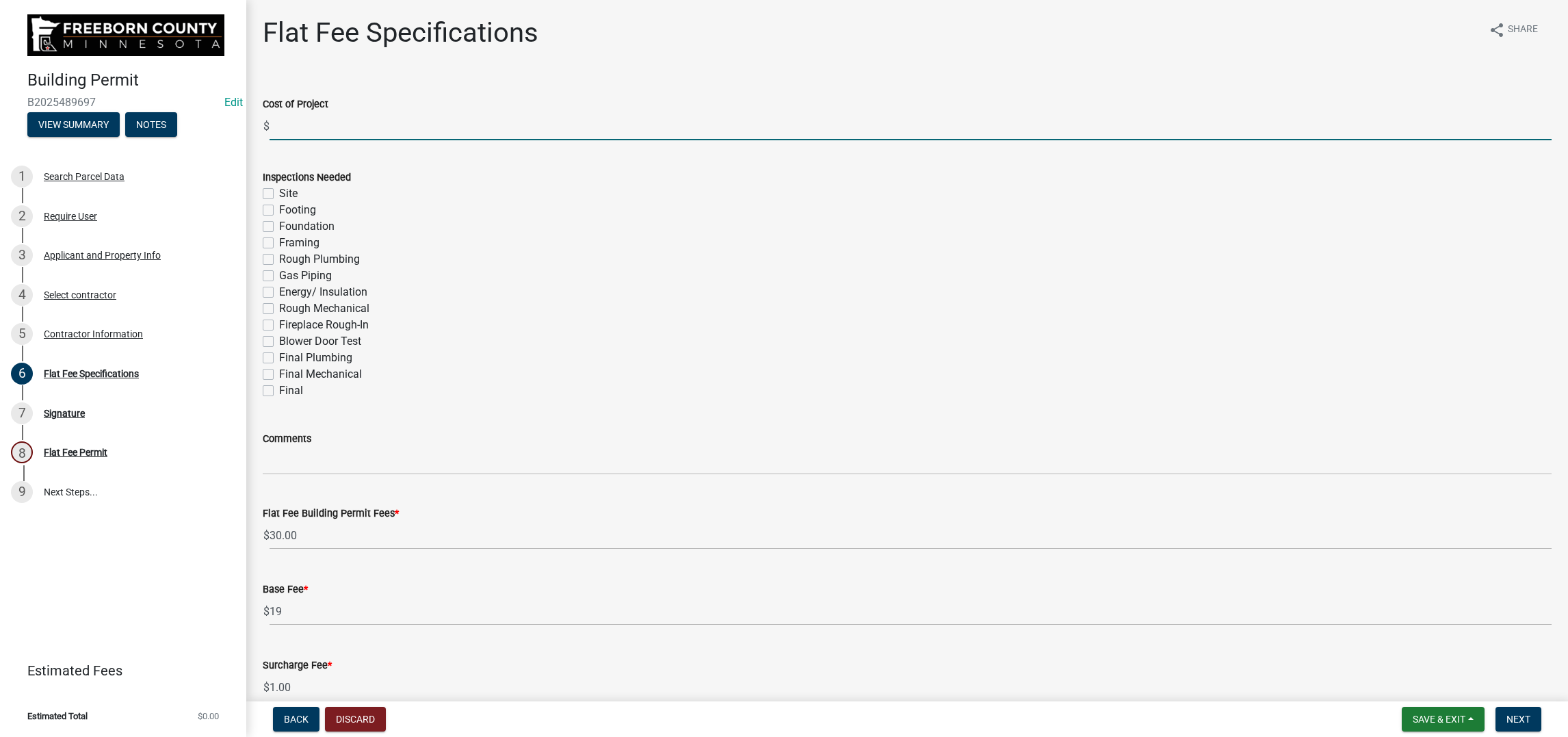
click at [295, 140] on input "text" at bounding box center [910, 126] width 1282 height 28
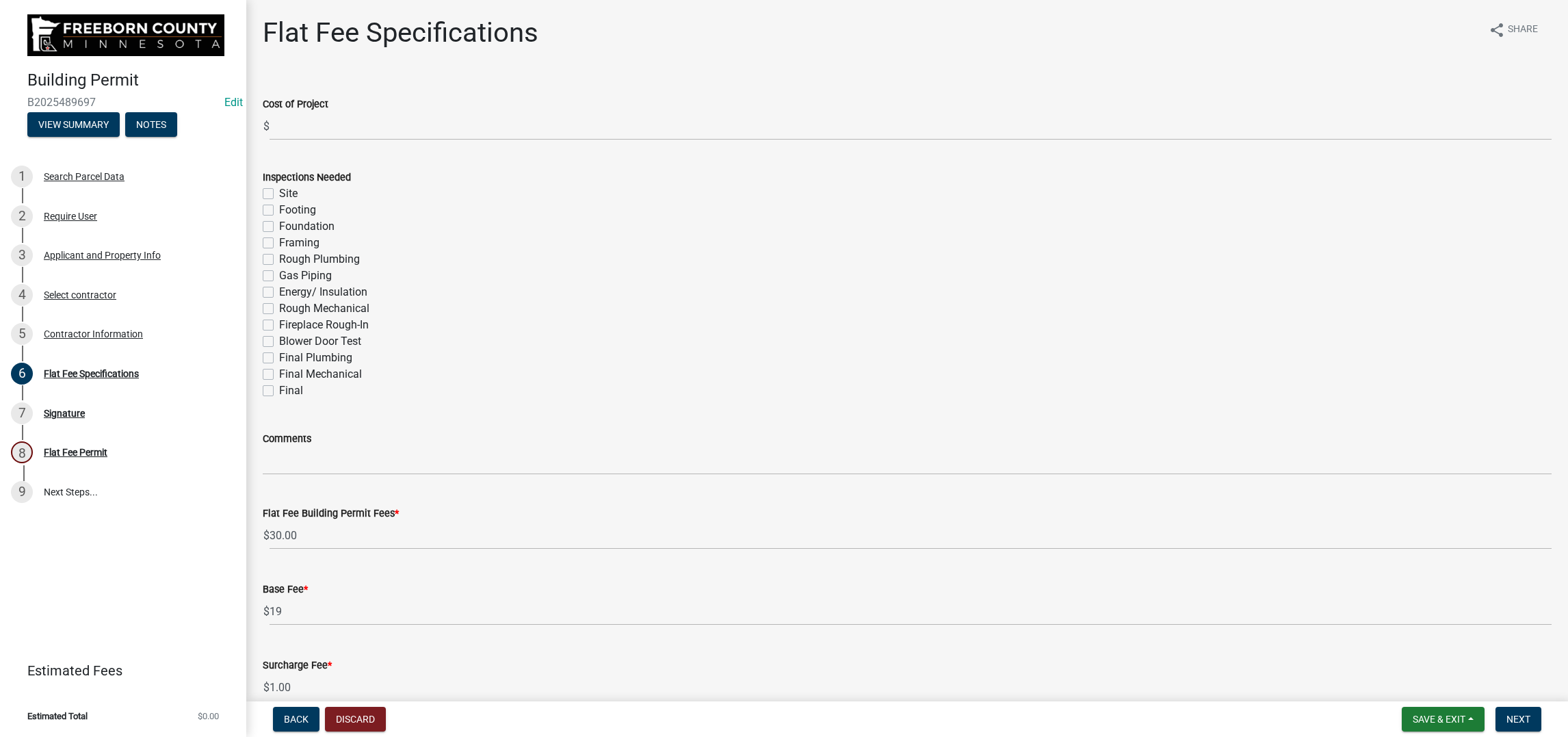
click at [280, 399] on label "Final" at bounding box center [291, 390] width 24 height 17
click at [280, 391] on input "Final" at bounding box center [283, 386] width 9 height 9
checkbox input "true"
checkbox input "false"
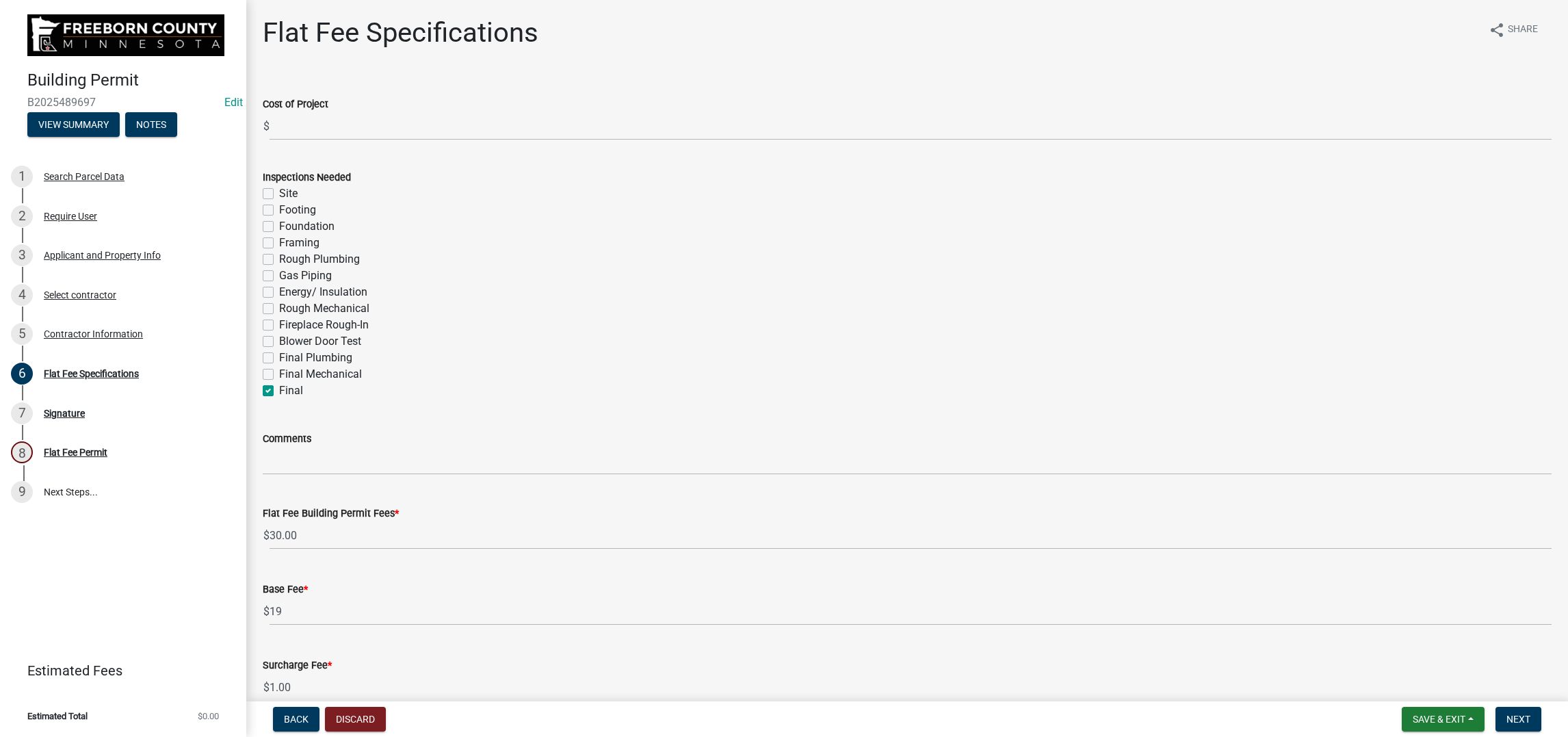
checkbox input "false"
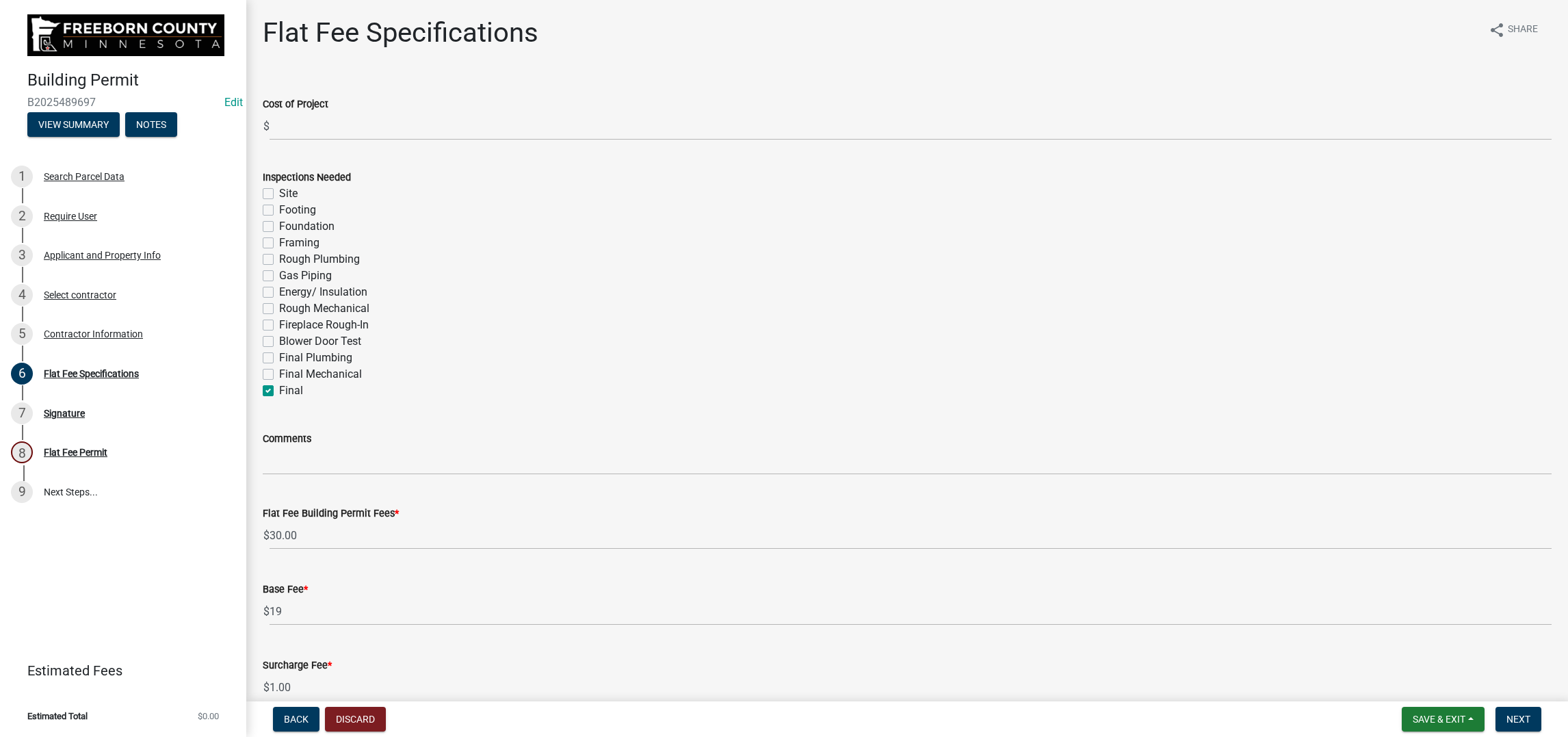
checkbox input "false"
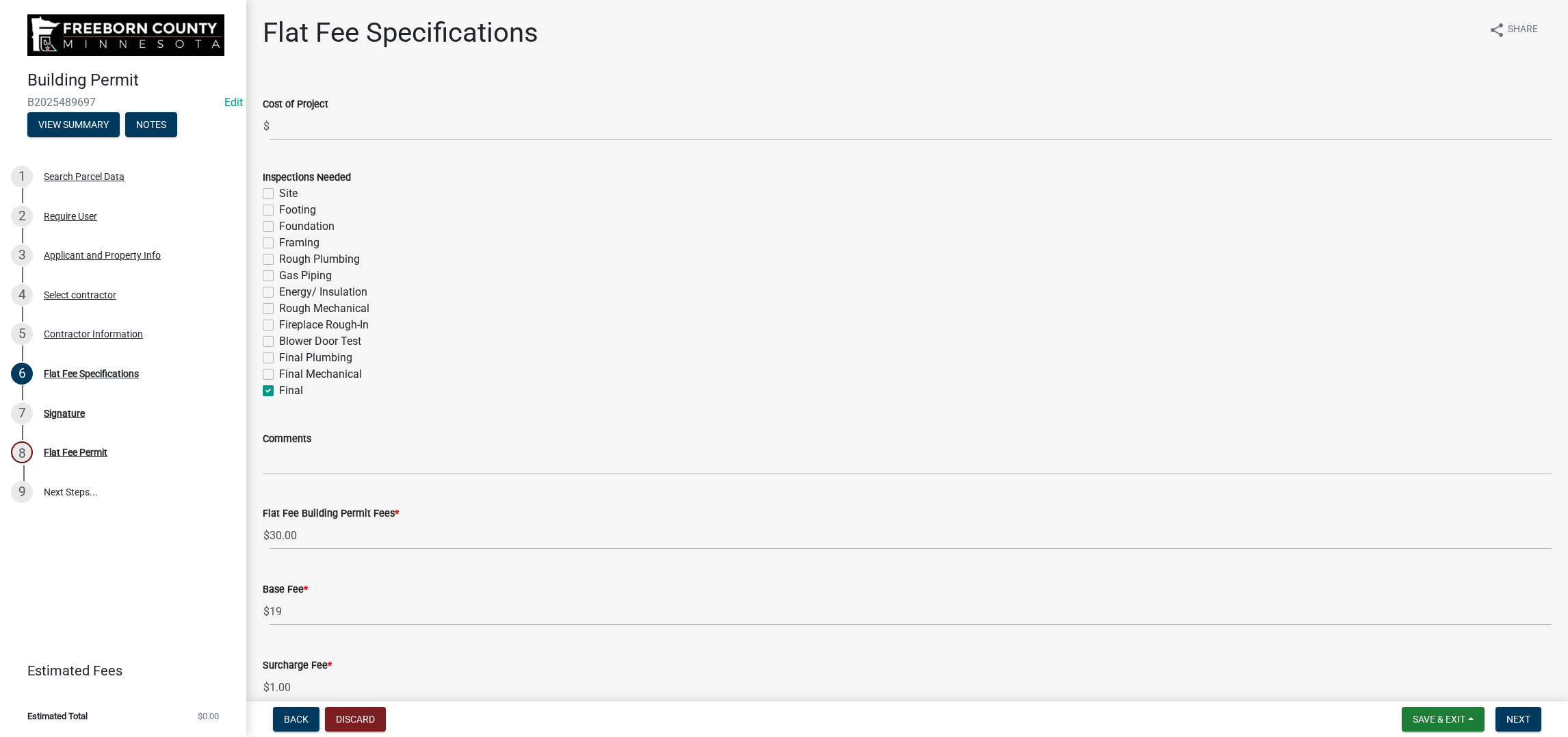
checkbox input "true"
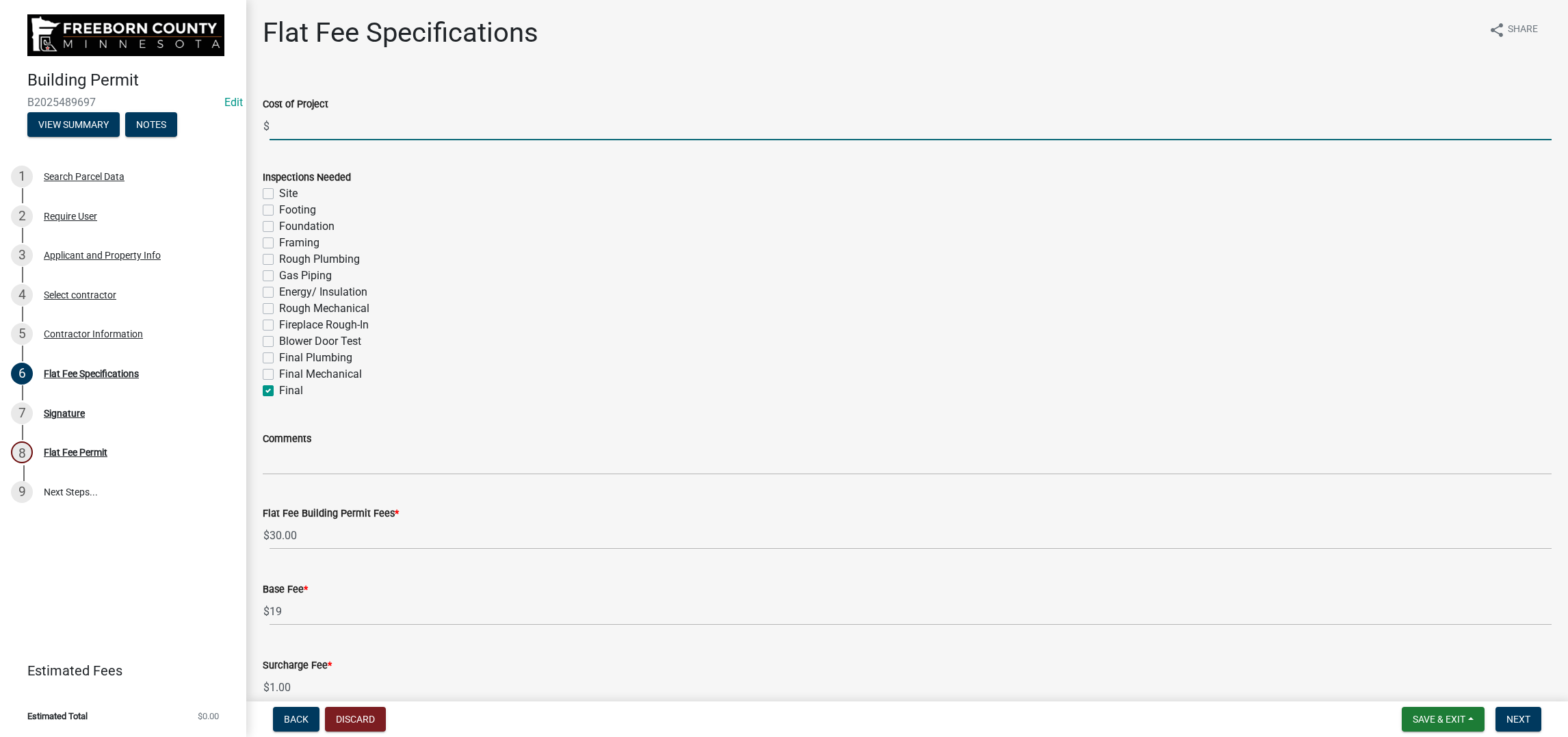
click at [298, 140] on input "text" at bounding box center [910, 126] width 1282 height 28
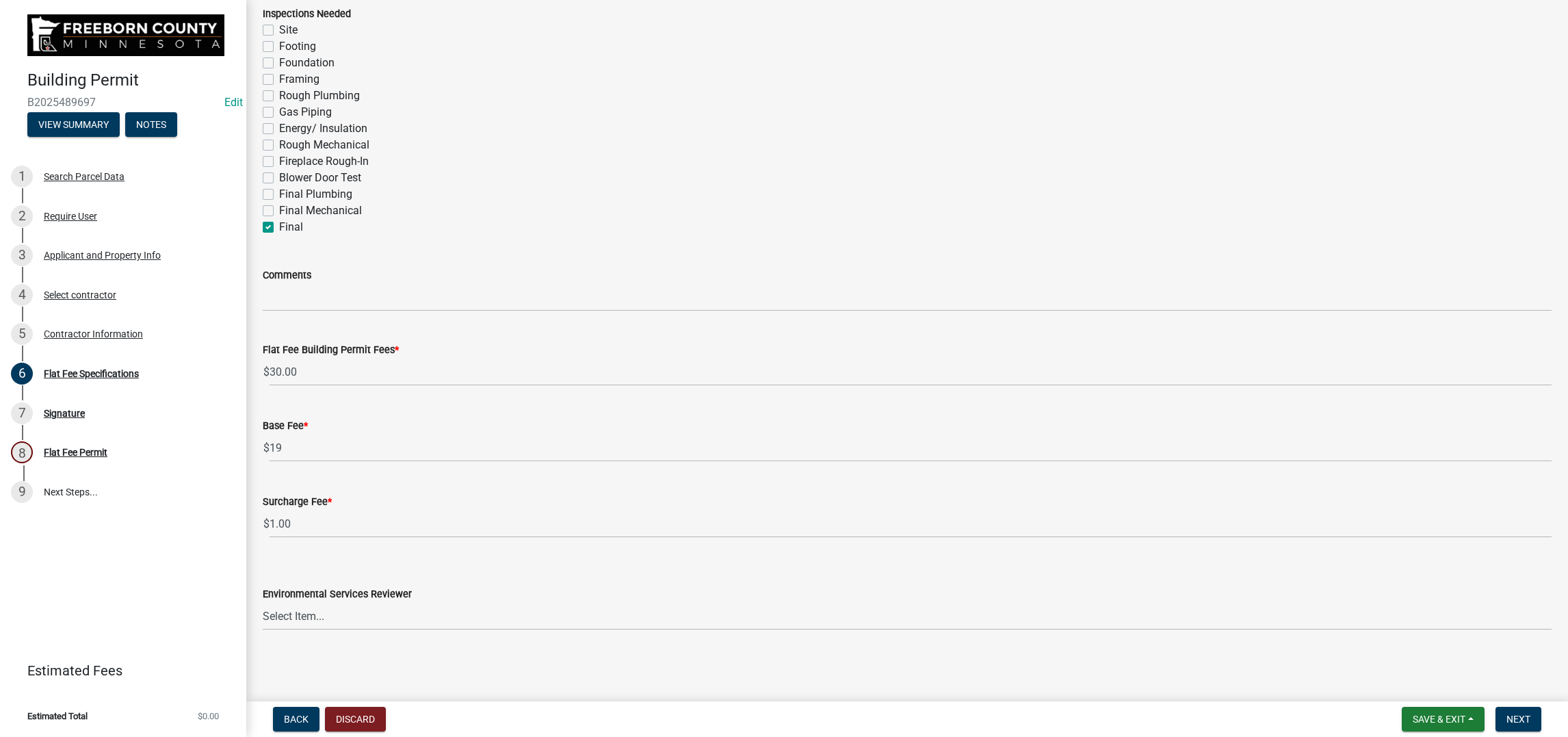
scroll to position [308, 0]
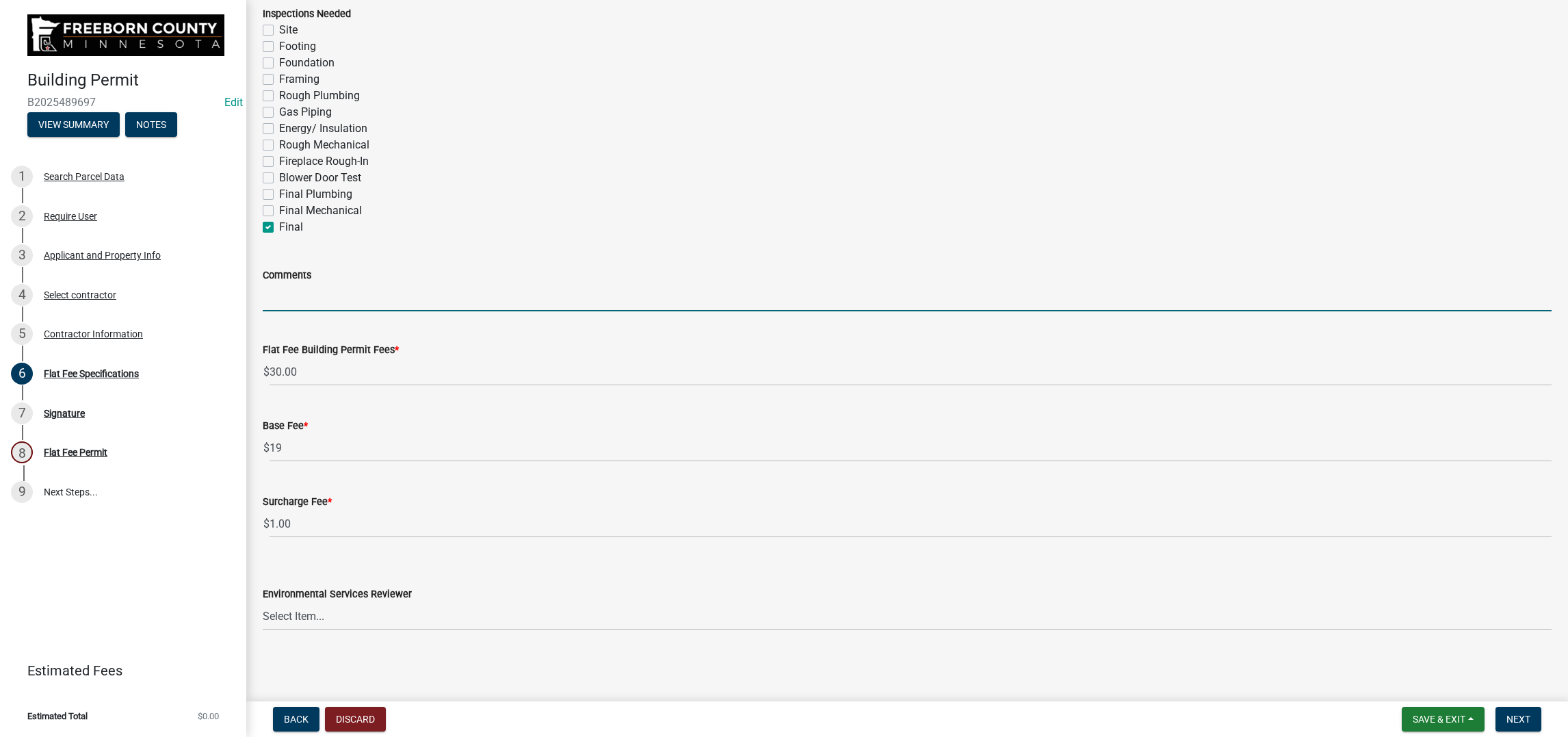
type input "140000"
click at [286, 311] on input "Comments" at bounding box center [907, 298] width 1289 height 28
type input "shingling house"
click at [412, 602] on select "Select Item... [PERSON_NAME] [PERSON_NAME] [PERSON_NAME] [PERSON_NAME] [PERSON_…" at bounding box center [907, 616] width 1289 height 28
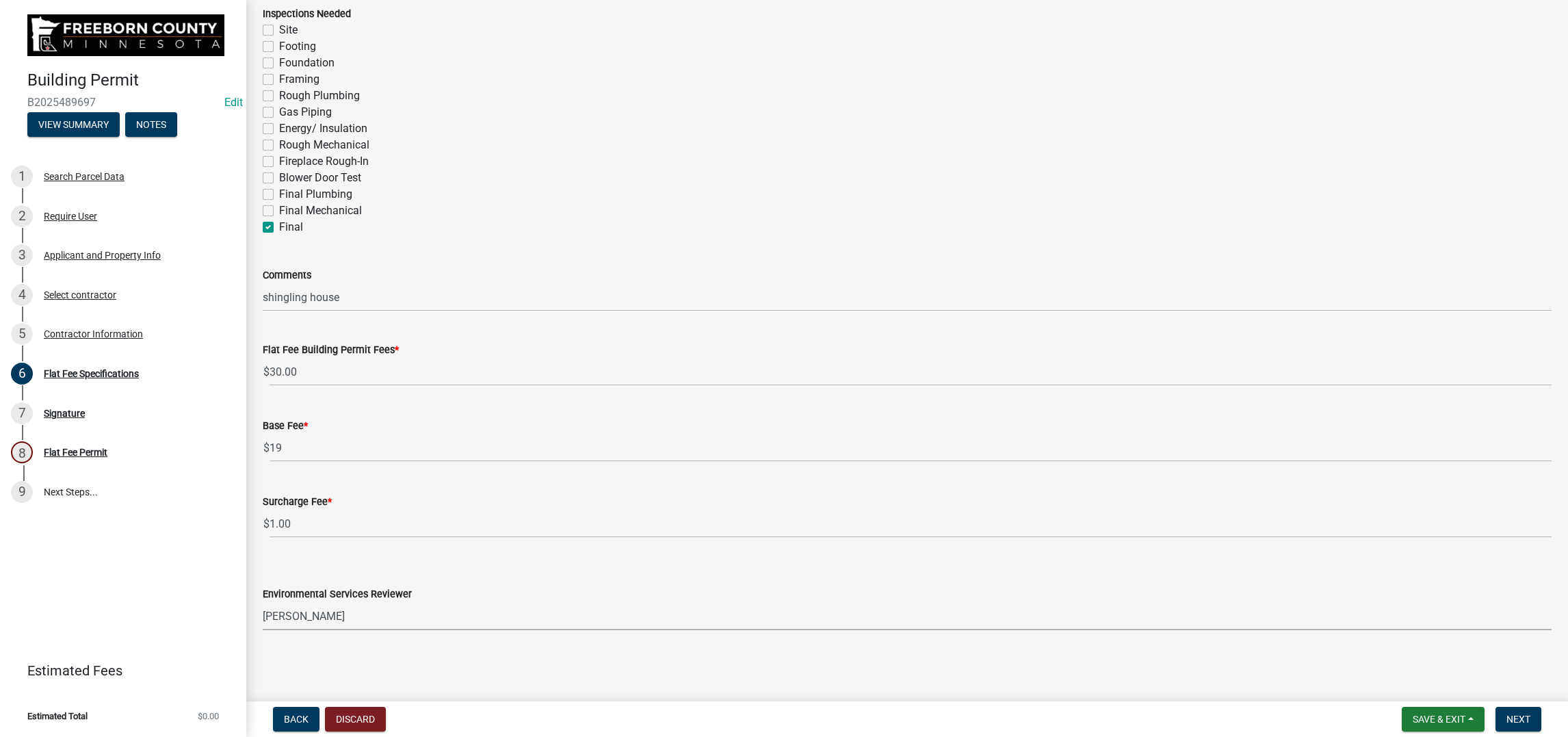
click at [270, 602] on select "Select Item... [PERSON_NAME] [PERSON_NAME] [PERSON_NAME] [PERSON_NAME] [PERSON_…" at bounding box center [907, 616] width 1289 height 28
select select "cf5e982a-8fde-449d-bcd8-be8cdfb99374"
click at [1506, 714] on span "Next" at bounding box center [1517, 719] width 24 height 11
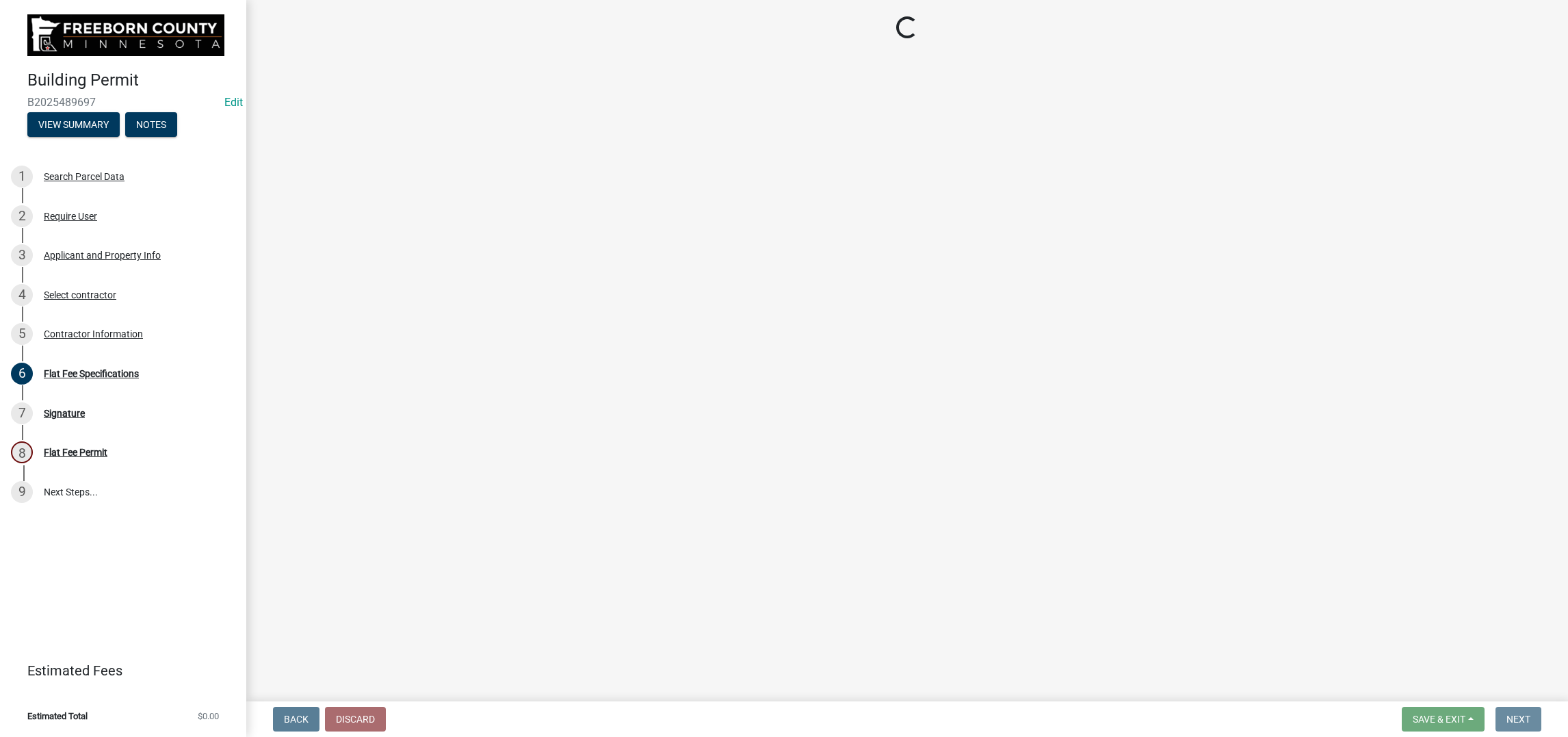
scroll to position [0, 0]
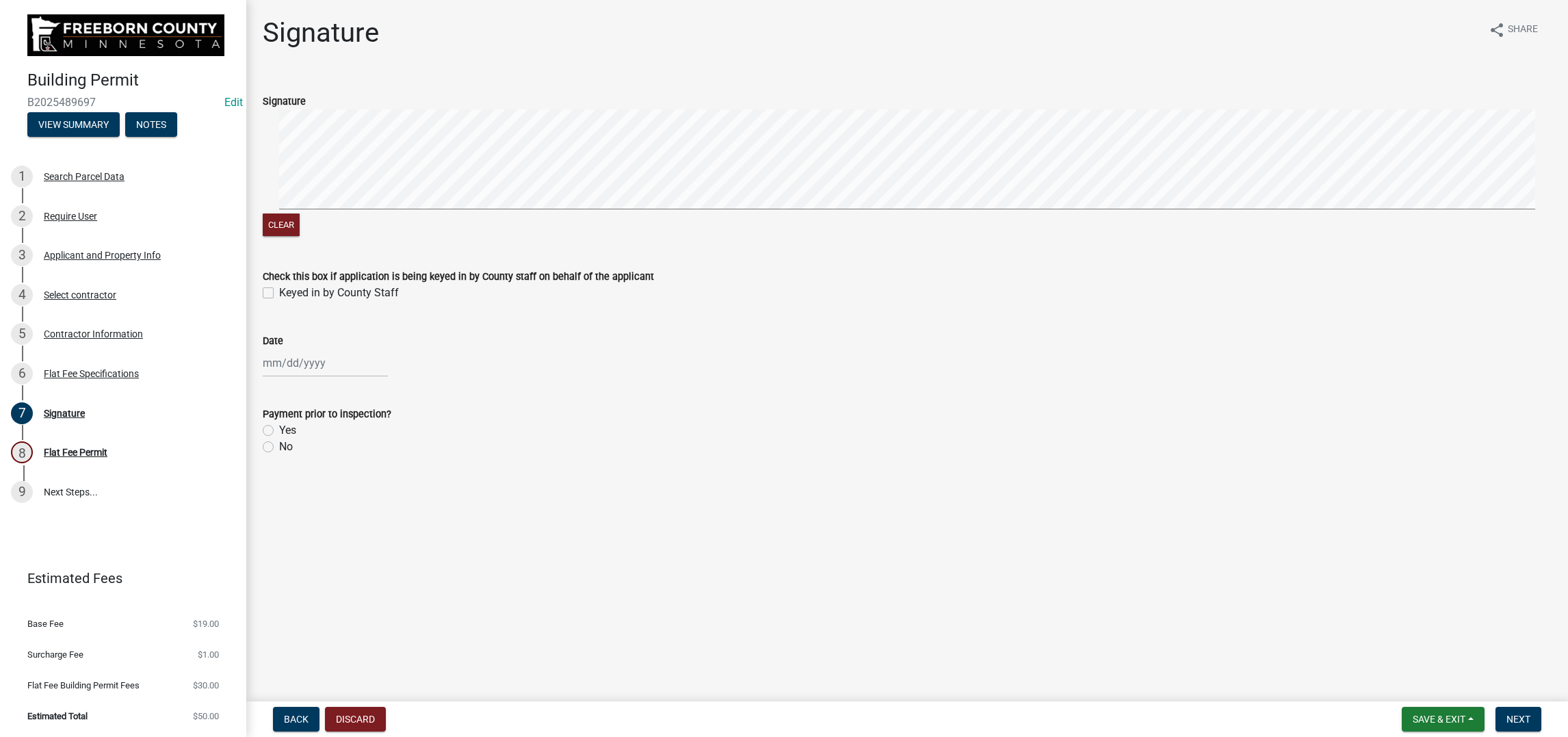
click at [279, 301] on label "Keyed in by County Staff" at bounding box center [339, 293] width 119 height 17
click at [279, 293] on input "Keyed in by County Staff" at bounding box center [283, 288] width 9 height 9
checkbox input "true"
click at [297, 377] on div at bounding box center [325, 363] width 125 height 28
select select "10"
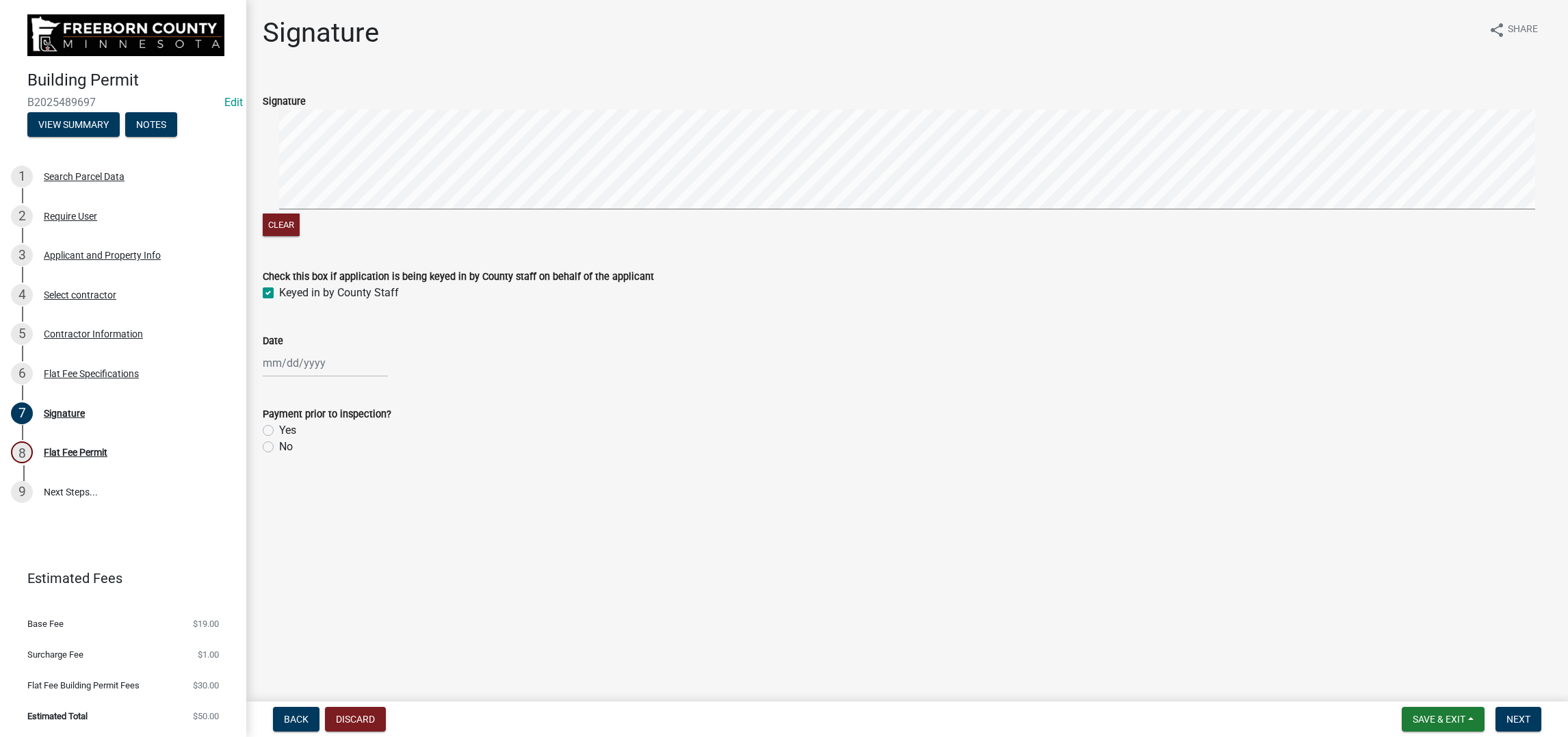
select select "2025"
click at [331, 244] on div "8" at bounding box center [320, 232] width 22 height 22
type input "[DATE]"
click at [279, 439] on label "Yes" at bounding box center [288, 430] width 17 height 17
click at [279, 431] on input "Yes" at bounding box center [283, 426] width 9 height 9
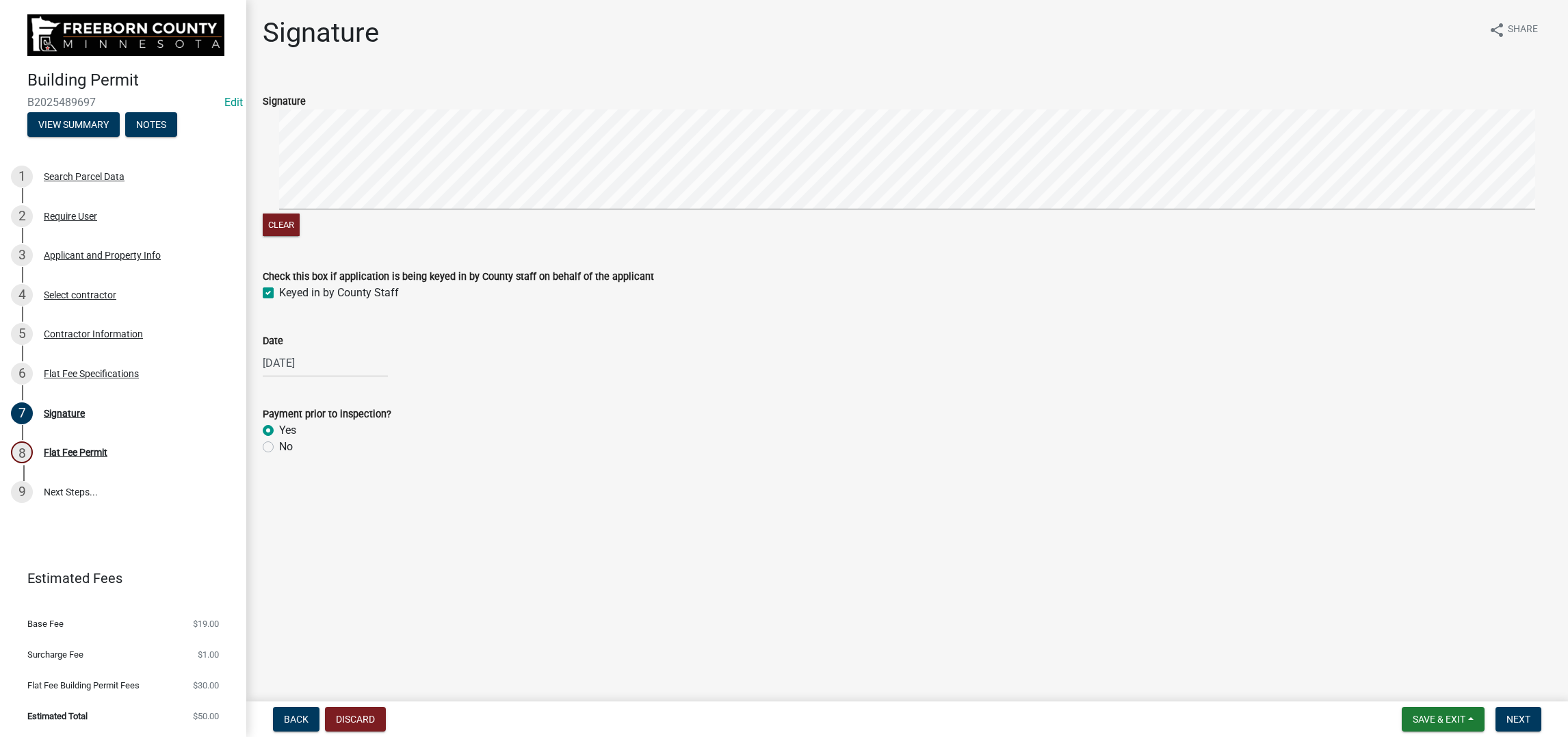
radio input "true"
click at [1509, 707] on button "Next" at bounding box center [1517, 720] width 46 height 25
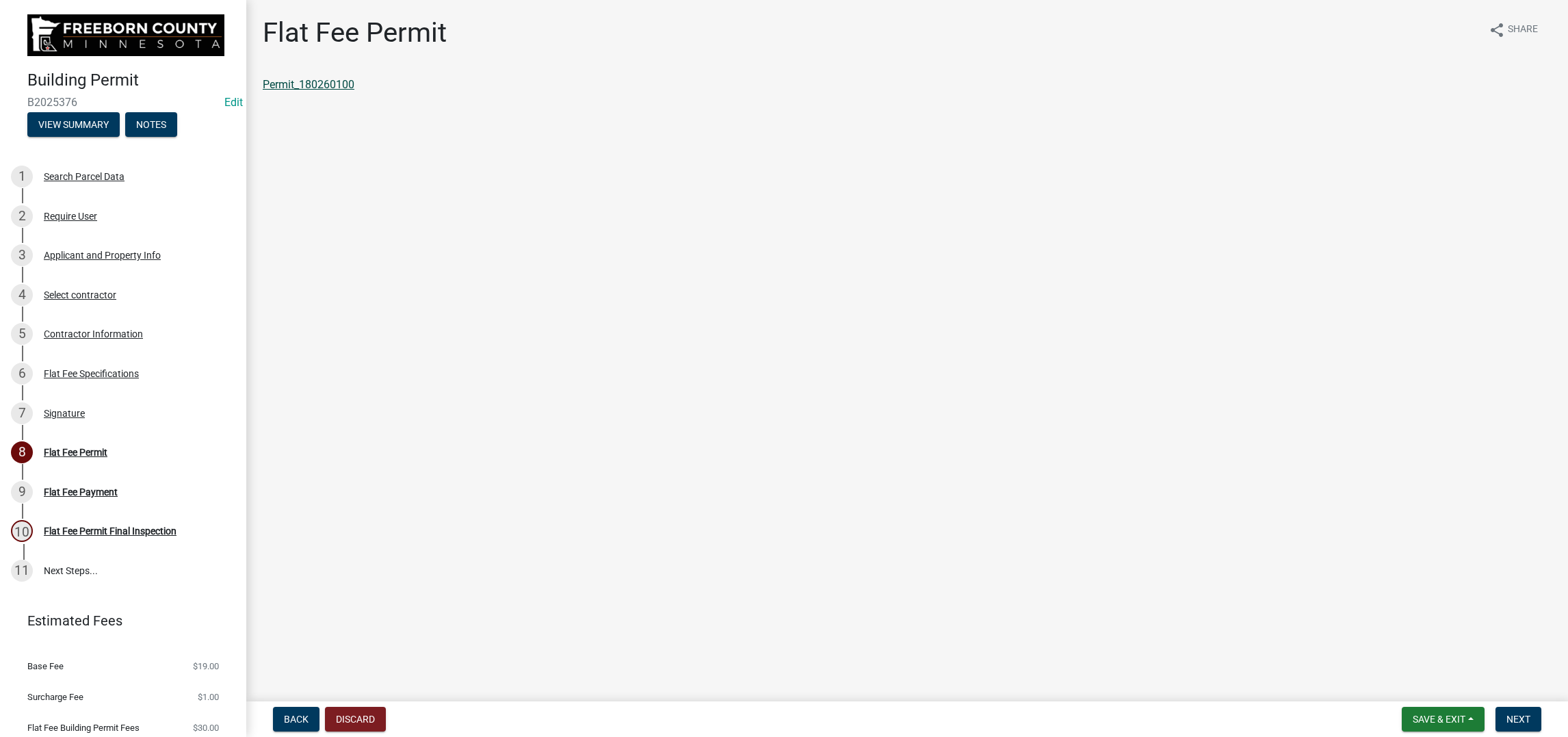
click at [389, 93] on div "Permit_180260100" at bounding box center [907, 85] width 1289 height 17
click at [354, 91] on link "Permit_180260100" at bounding box center [308, 85] width 92 height 13
